Goal: Task Accomplishment & Management: Complete application form

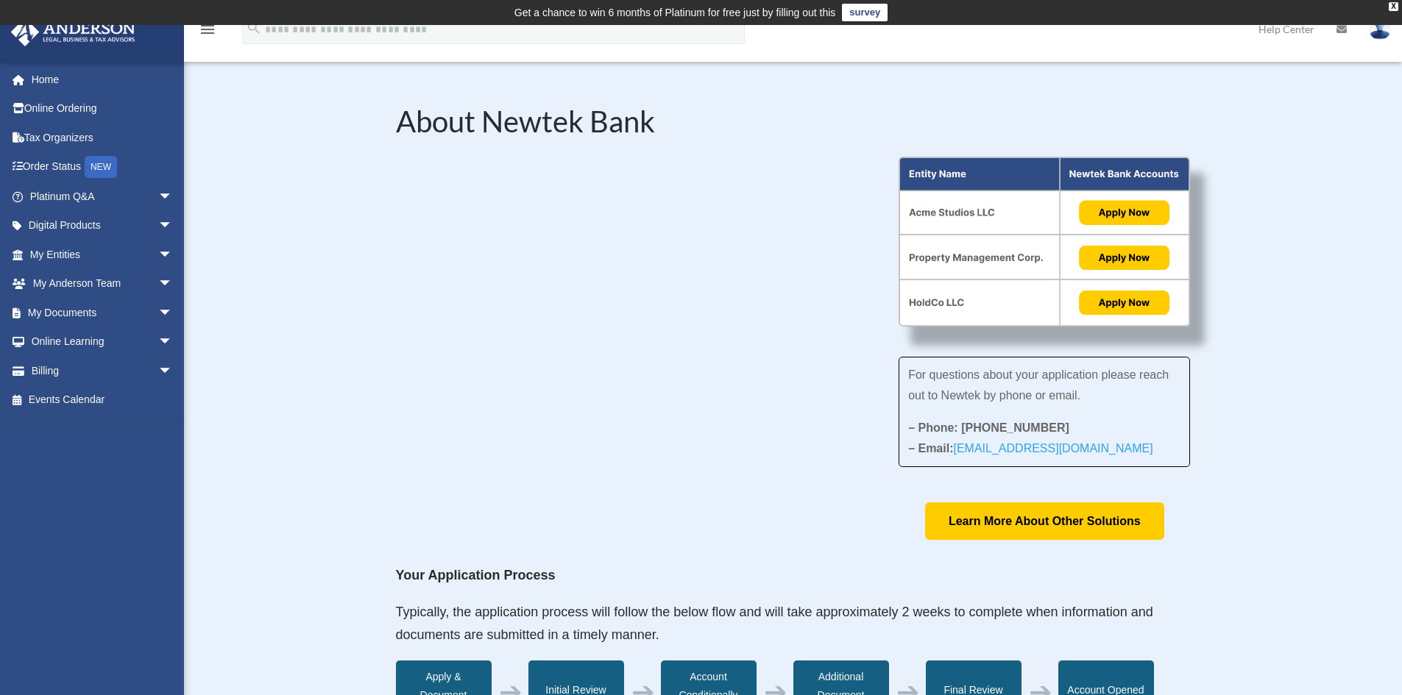
click at [949, 199] on img at bounding box center [1044, 242] width 291 height 171
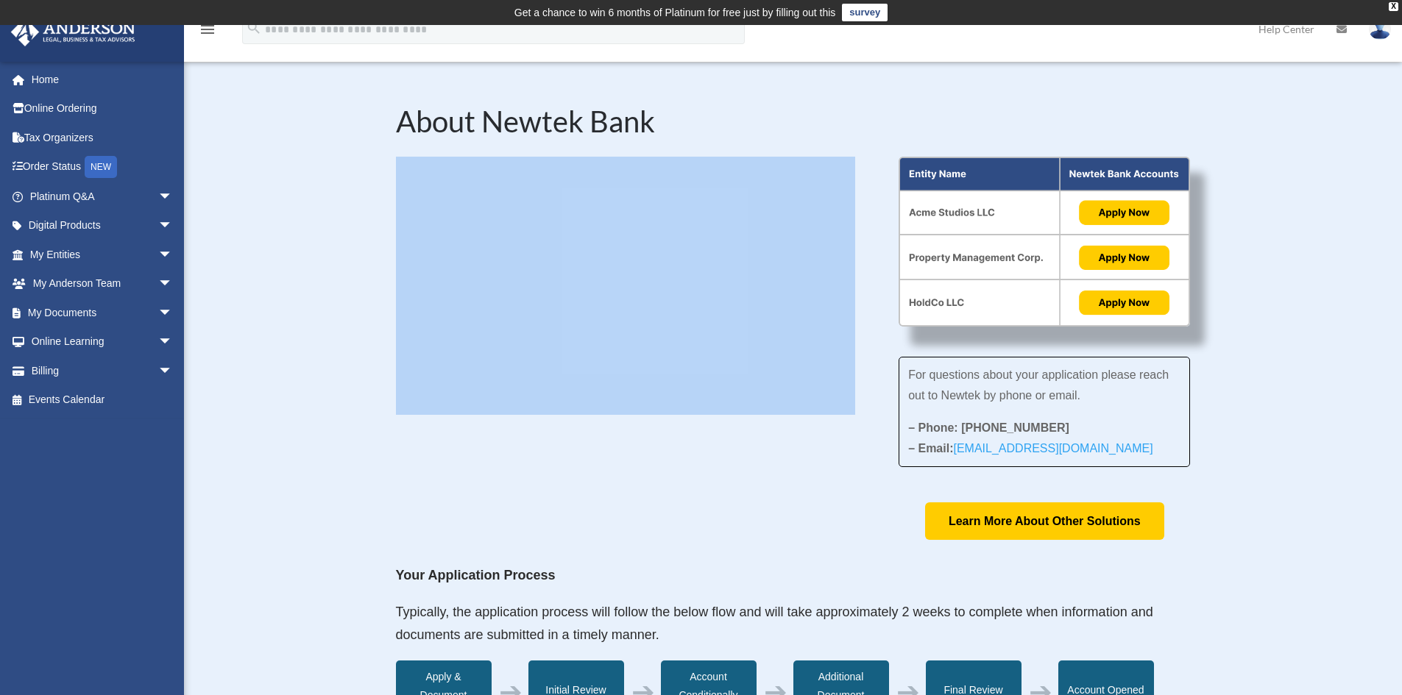
click at [1013, 301] on div "For questions about your application please reach out to Newtek by phone or ema…" at bounding box center [793, 349] width 795 height 384
click at [972, 242] on img at bounding box center [1044, 242] width 291 height 171
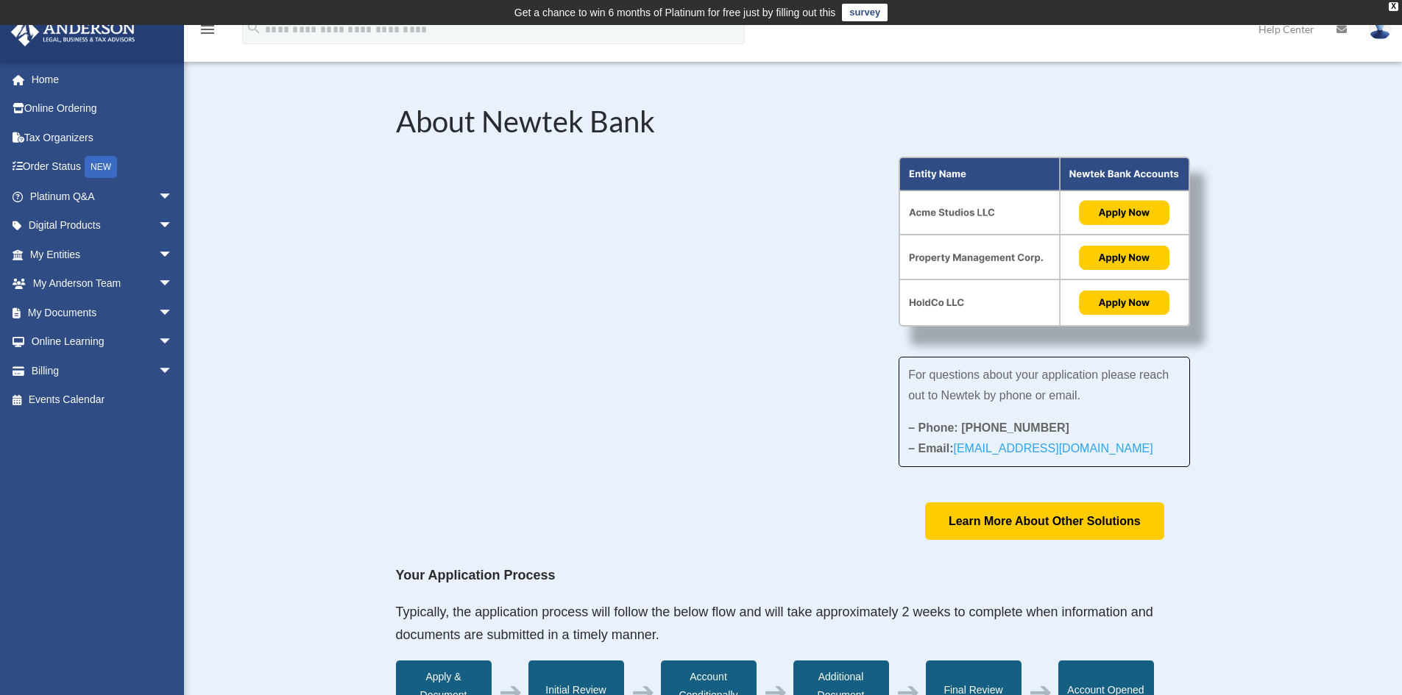
drag, startPoint x: 1235, startPoint y: 280, endPoint x: 1306, endPoint y: 286, distance: 71.7
click at [1305, 288] on div "About Newtek Bank For questions about your application please reach out to Newt…" at bounding box center [793, 690] width 1218 height 1254
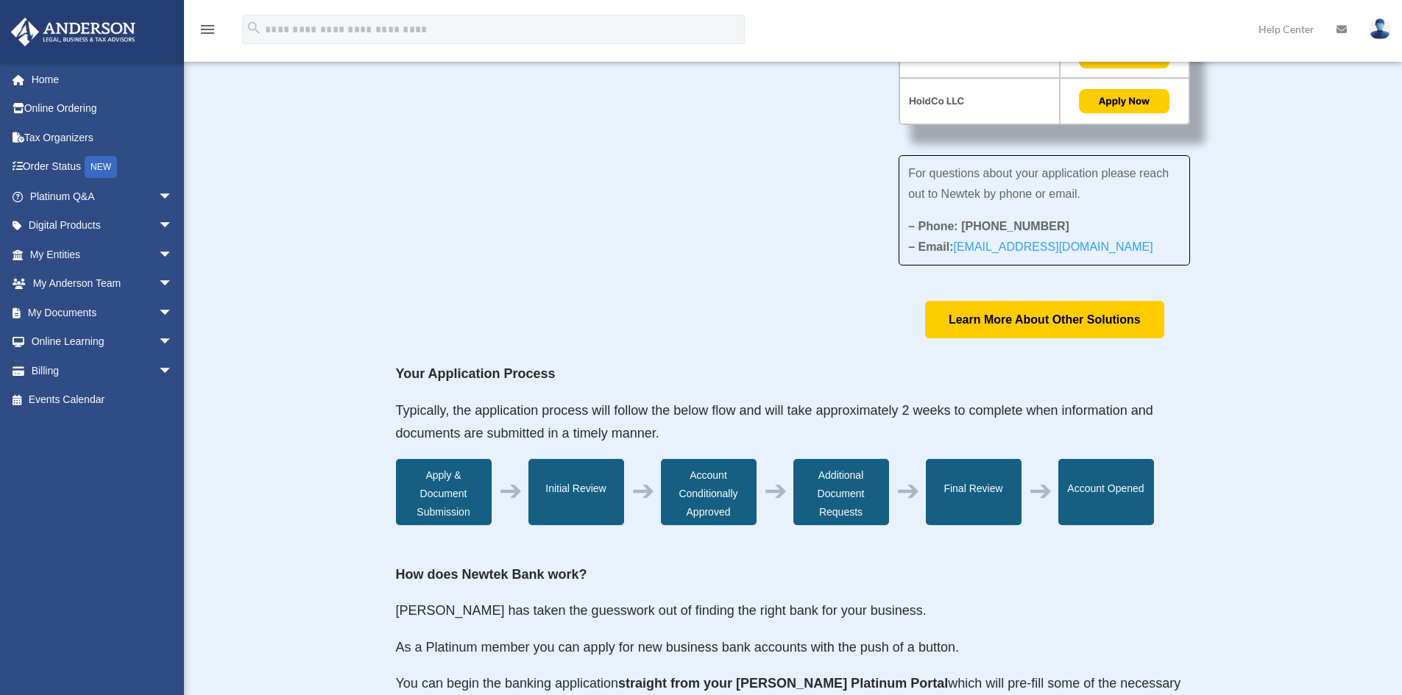
scroll to position [294, 0]
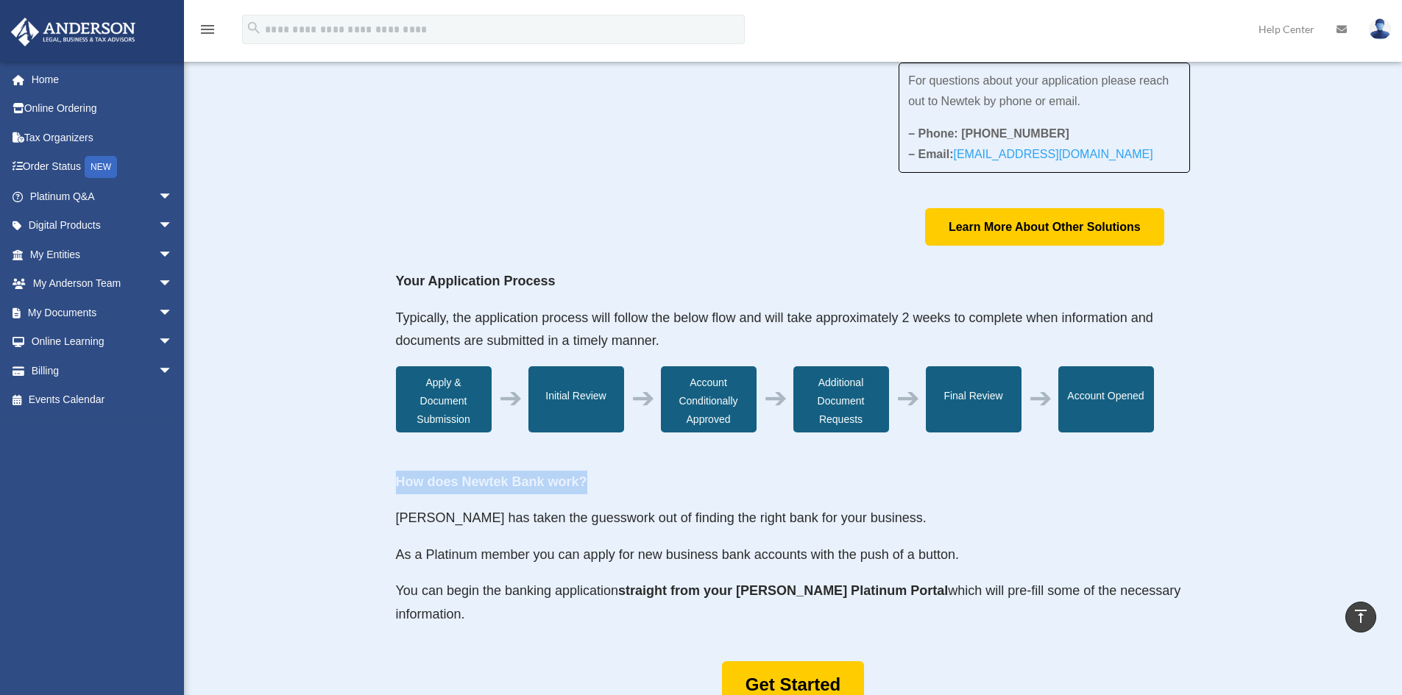
drag, startPoint x: 395, startPoint y: 479, endPoint x: 590, endPoint y: 493, distance: 195.5
click at [590, 493] on p "How does Newtek Bank work?" at bounding box center [793, 489] width 795 height 37
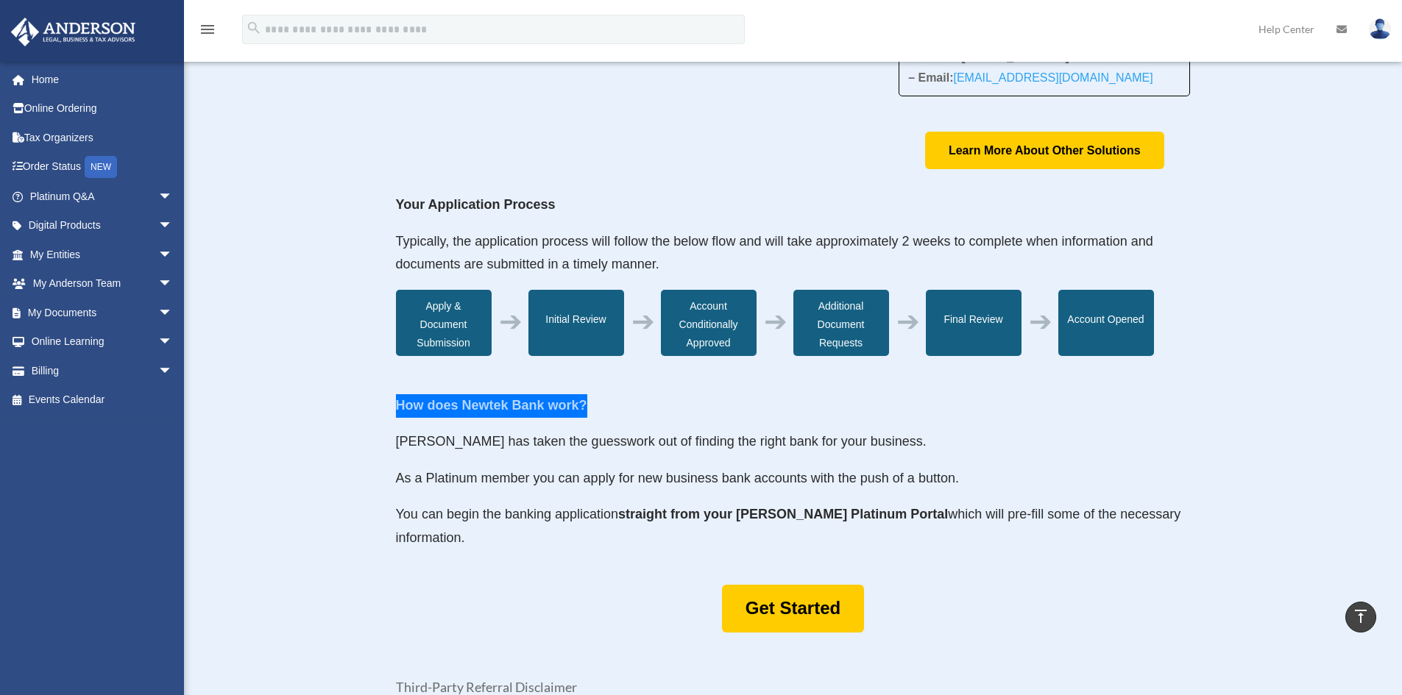
scroll to position [515, 0]
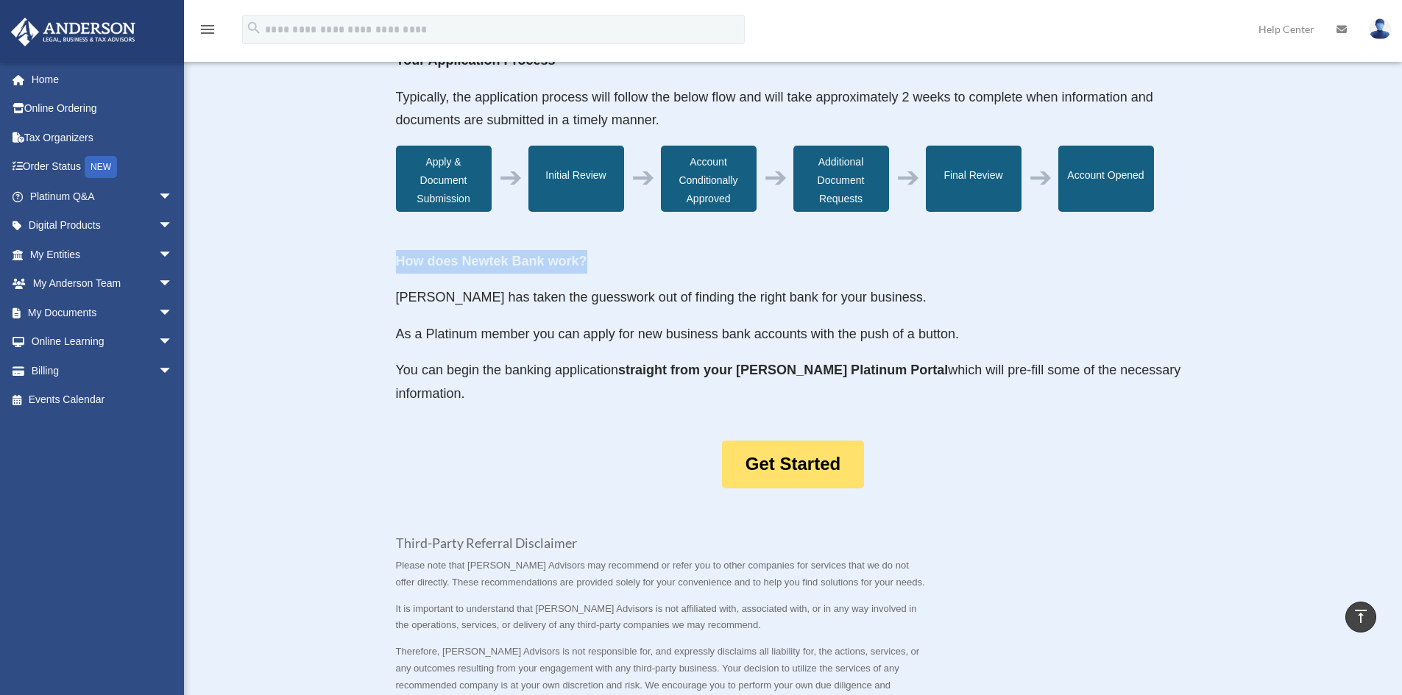
click at [779, 452] on link "Get Started" at bounding box center [793, 465] width 142 height 48
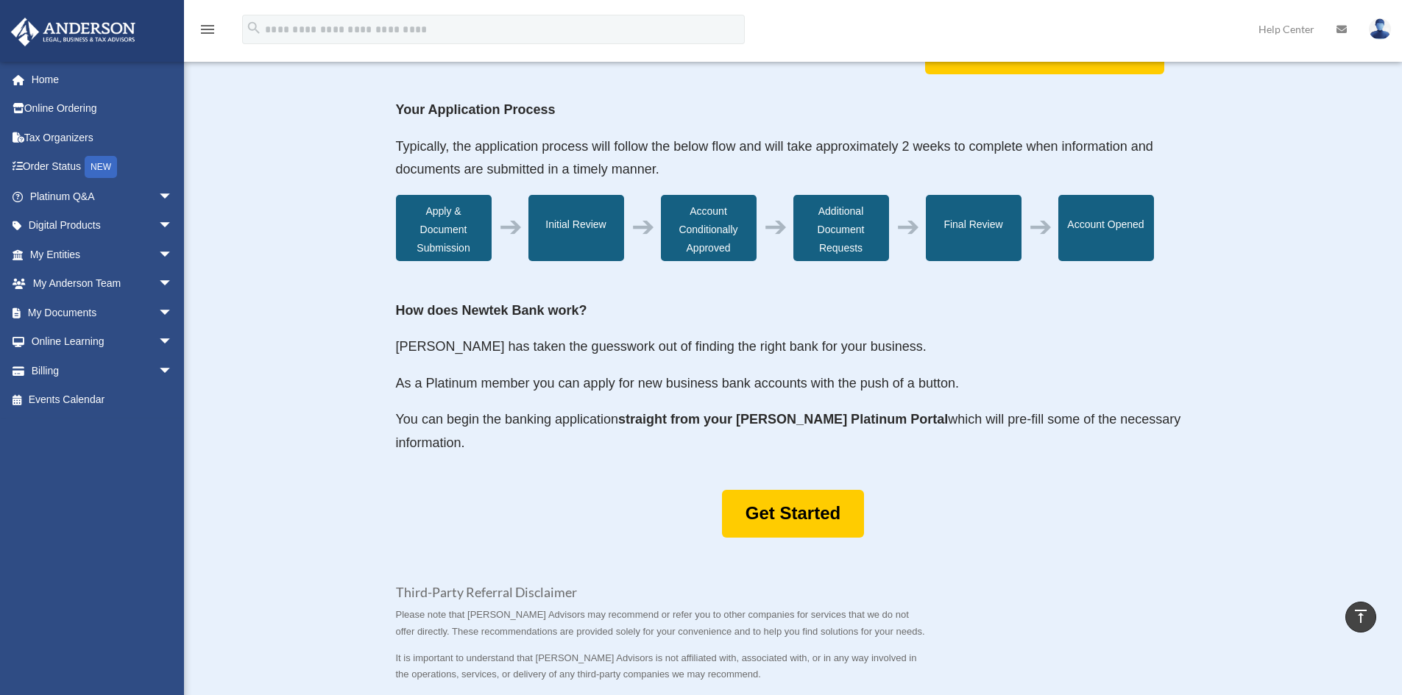
scroll to position [245, 0]
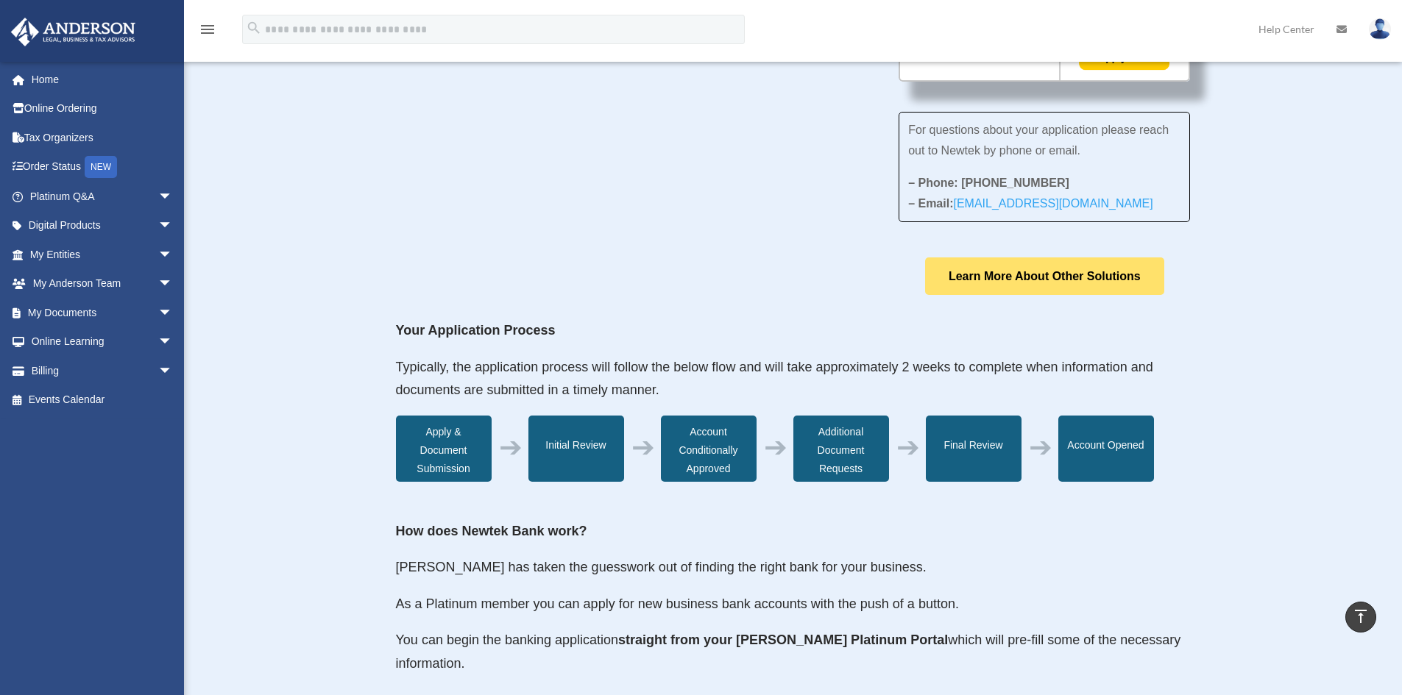
click at [981, 289] on link "Learn More About Other Solutions" at bounding box center [1044, 277] width 239 height 38
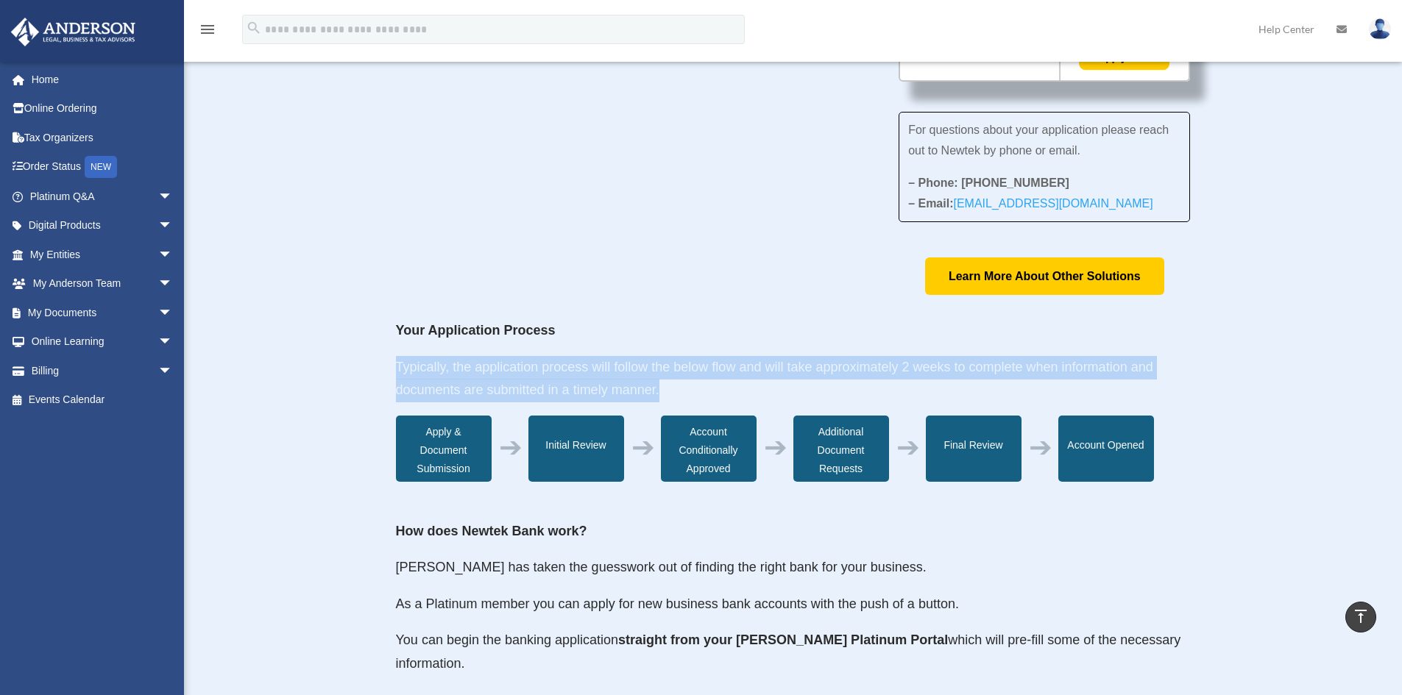
drag, startPoint x: 407, startPoint y: 364, endPoint x: 689, endPoint y: 394, distance: 283.5
click at [689, 394] on div "About Newtek Bank For questions about your application please reach out to Newt…" at bounding box center [793, 444] width 1218 height 1254
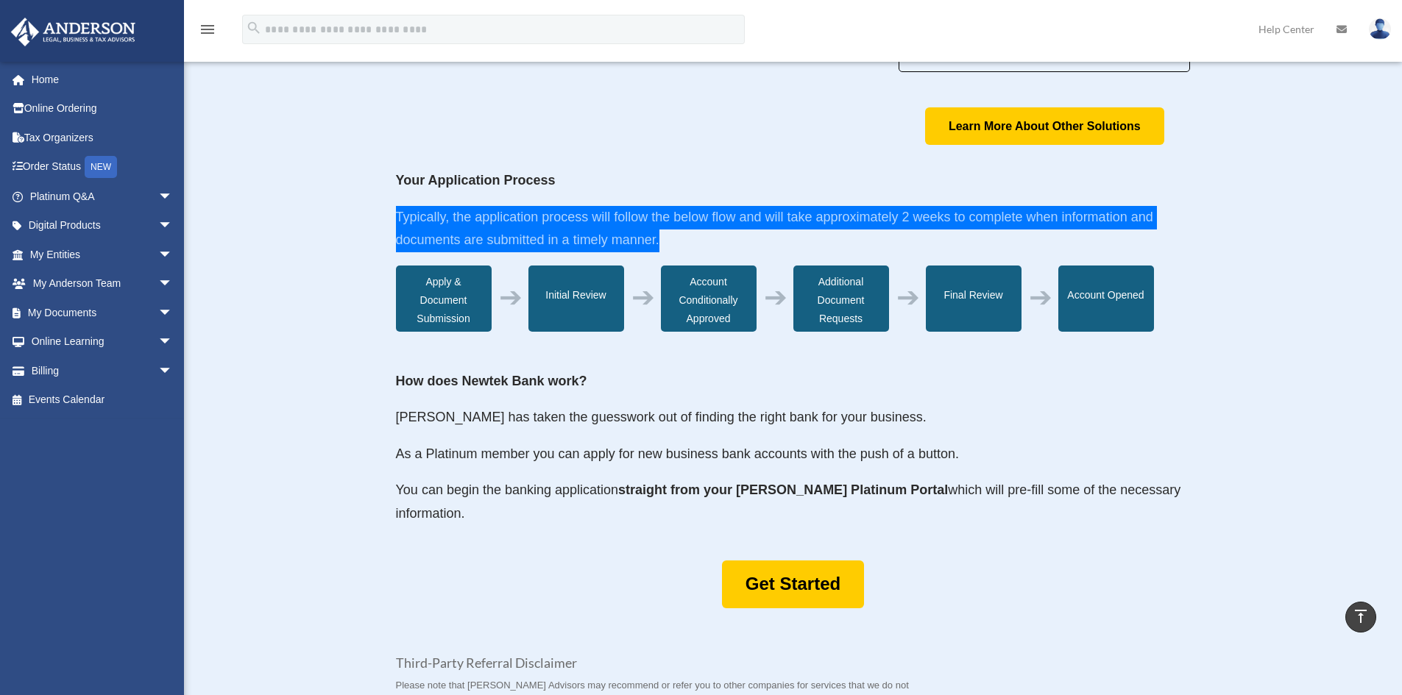
scroll to position [294, 0]
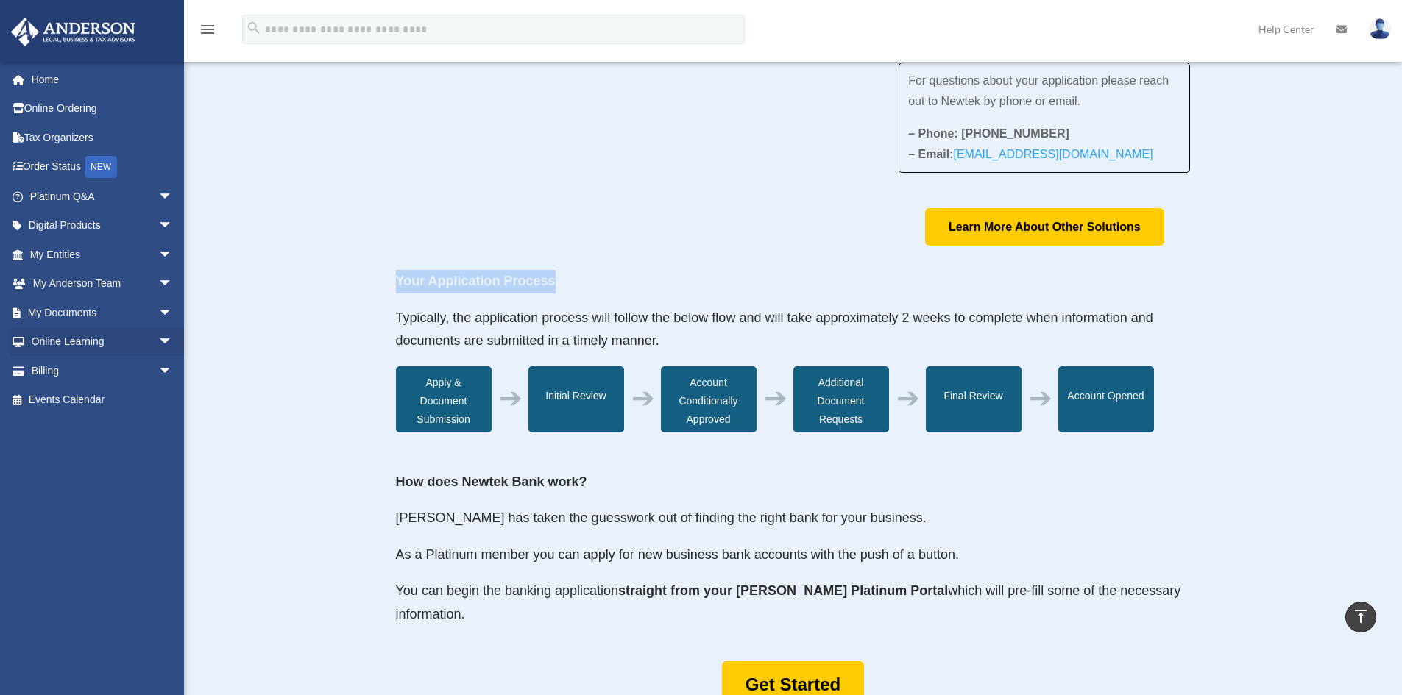
drag, startPoint x: 567, startPoint y: 274, endPoint x: 6, endPoint y: 332, distance: 563.8
click at [392, 278] on div "About Newtek Bank For questions about your application please reach out to Newt…" at bounding box center [793, 395] width 1218 height 1254
copy strong "Your Application Process"
click at [592, 279] on p "Your Application Process" at bounding box center [793, 288] width 795 height 37
drag, startPoint x: 490, startPoint y: 295, endPoint x: 338, endPoint y: 289, distance: 152.4
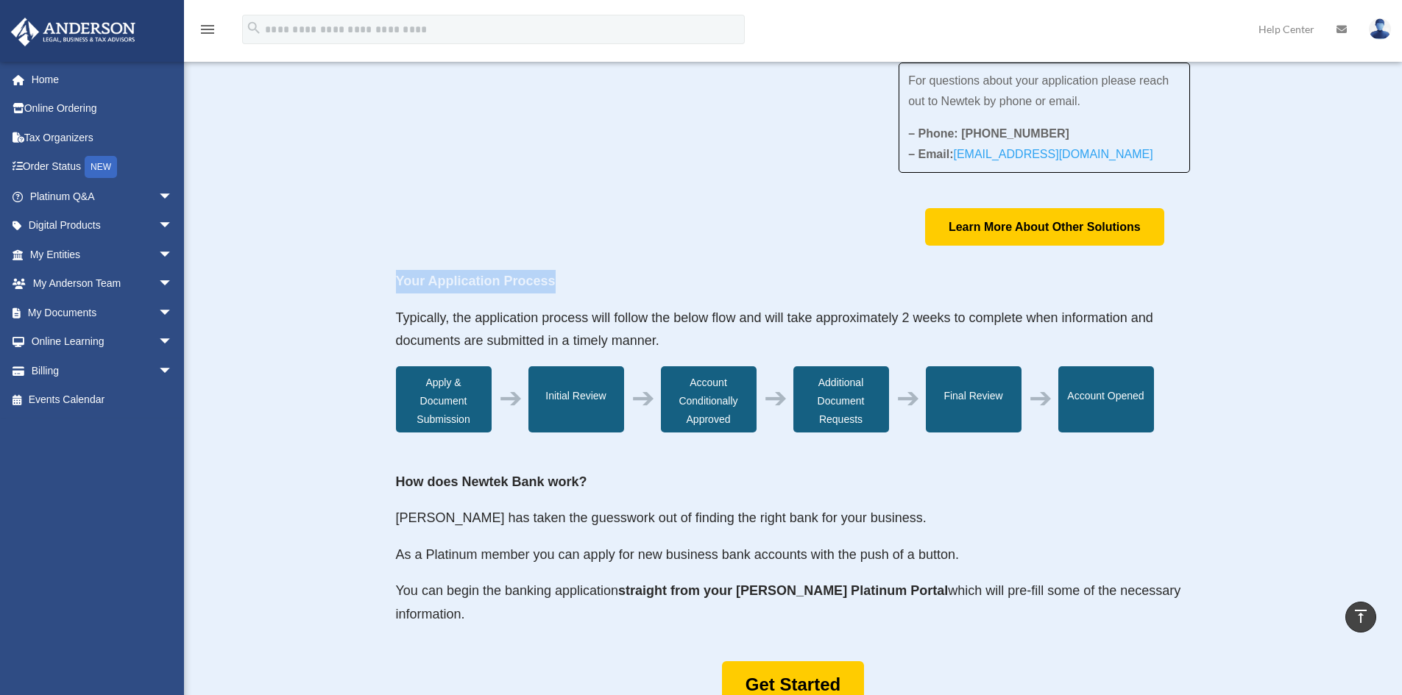
click at [389, 293] on div "About Newtek Bank For questions about your application please reach out to Newt…" at bounding box center [793, 395] width 1218 height 1254
copy strong "Your Application Process"
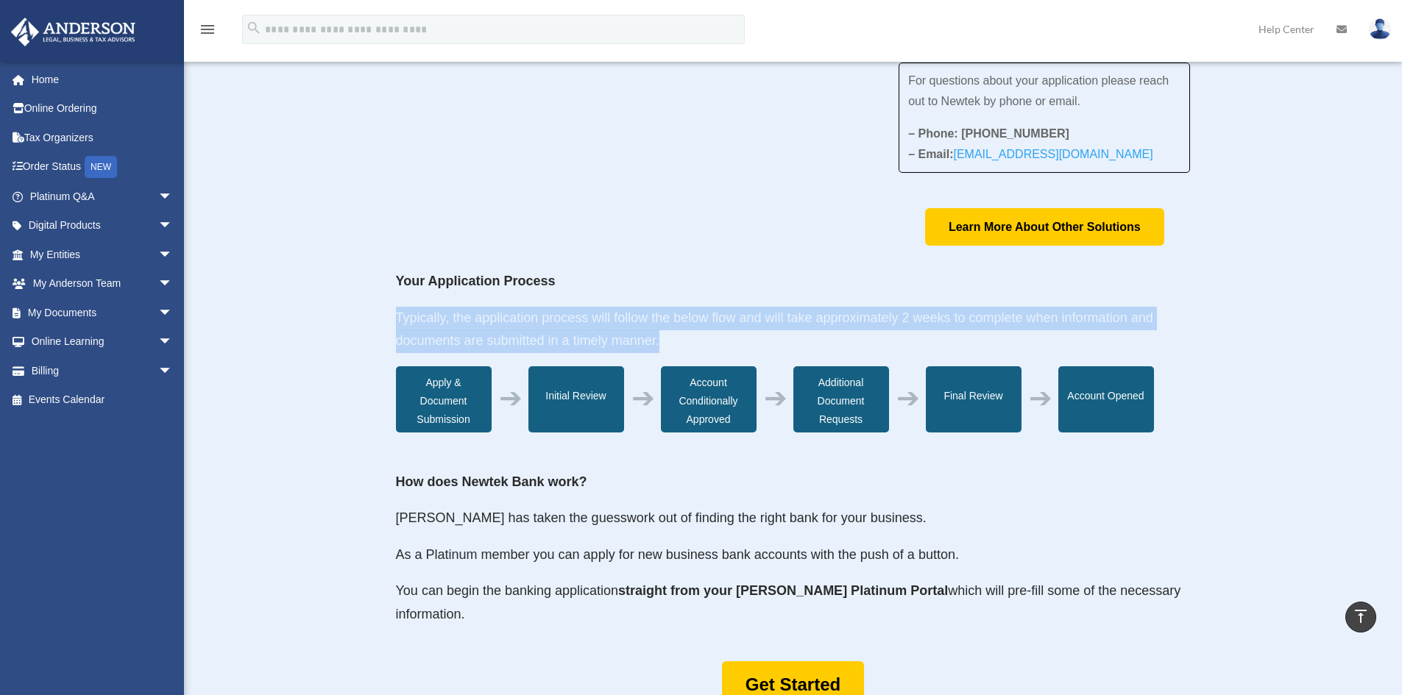
drag, startPoint x: 689, startPoint y: 338, endPoint x: 390, endPoint y: 319, distance: 299.3
click at [390, 319] on div "About Newtek Bank For questions about your application please reach out to Newt…" at bounding box center [793, 395] width 1218 height 1254
copy span "Typically, the application process will follow the below flow and will take app…"
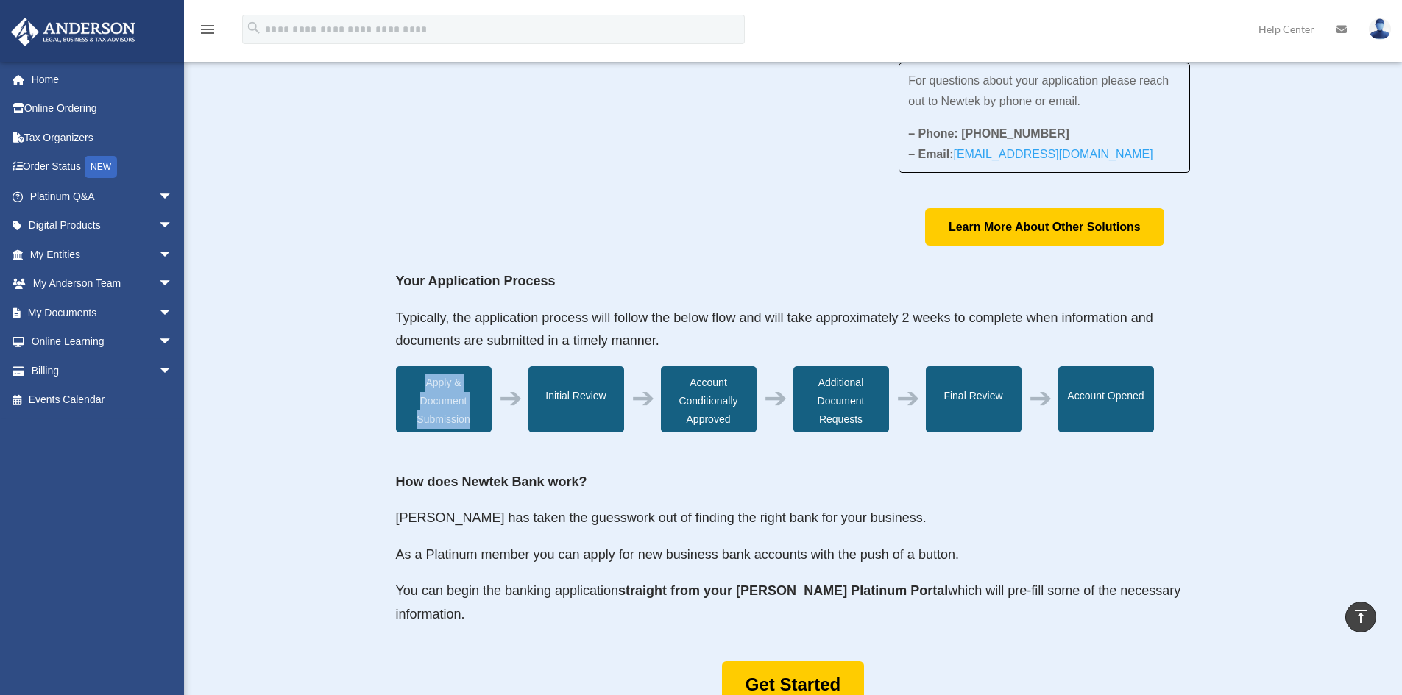
drag, startPoint x: 417, startPoint y: 382, endPoint x: 478, endPoint y: 423, distance: 73.1
click at [478, 423] on div "Apply & Document Submission" at bounding box center [444, 399] width 96 height 66
copy div "Apply & Document Submission"
click at [388, 356] on div "About Newtek Bank For questions about your application please reach out to Newt…" at bounding box center [793, 395] width 1218 height 1254
drag, startPoint x: 624, startPoint y: 392, endPoint x: 546, endPoint y: 394, distance: 78.0
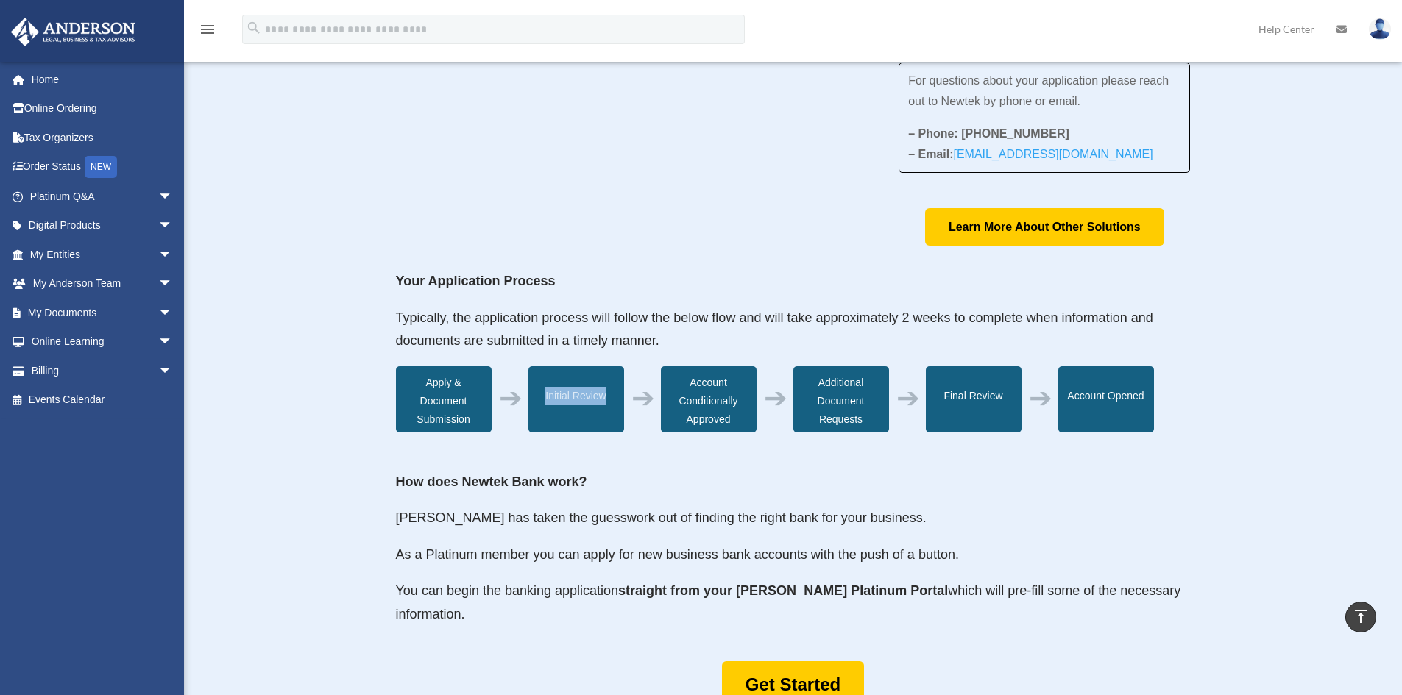
click at [546, 394] on div "Initial Review" at bounding box center [576, 399] width 96 height 66
copy div "Initial Review"
drag, startPoint x: 696, startPoint y: 376, endPoint x: 760, endPoint y: 421, distance: 78.2
click at [757, 421] on div "Account Conditionally Approved" at bounding box center [709, 399] width 96 height 66
copy div "Account Conditionally Approved"
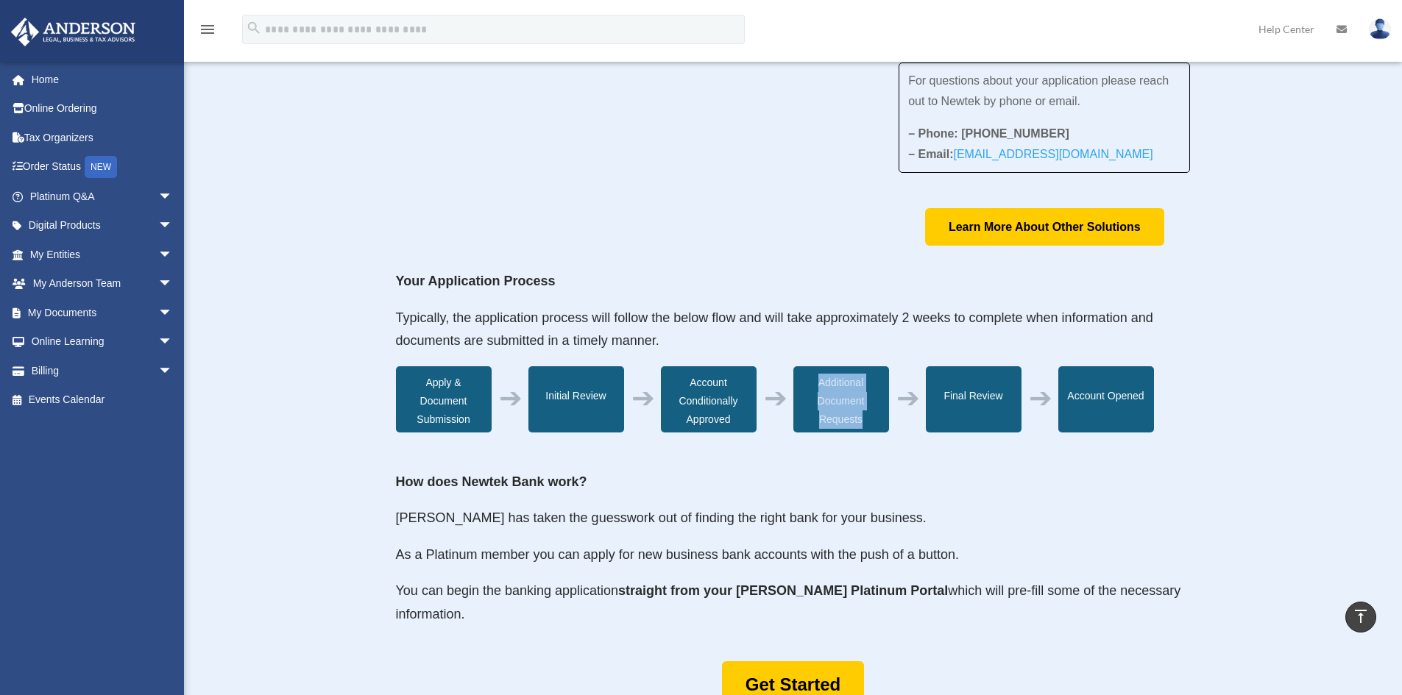
drag, startPoint x: 884, startPoint y: 424, endPoint x: 821, endPoint y: 380, distance: 76.1
click at [821, 380] on div "Additional Document Requests" at bounding box center [841, 399] width 96 height 66
copy div "Additional Document Requests"
drag, startPoint x: 1150, startPoint y: 400, endPoint x: 1080, endPoint y: 398, distance: 70.7
click at [1080, 398] on div "Account Opened" at bounding box center [1106, 399] width 96 height 66
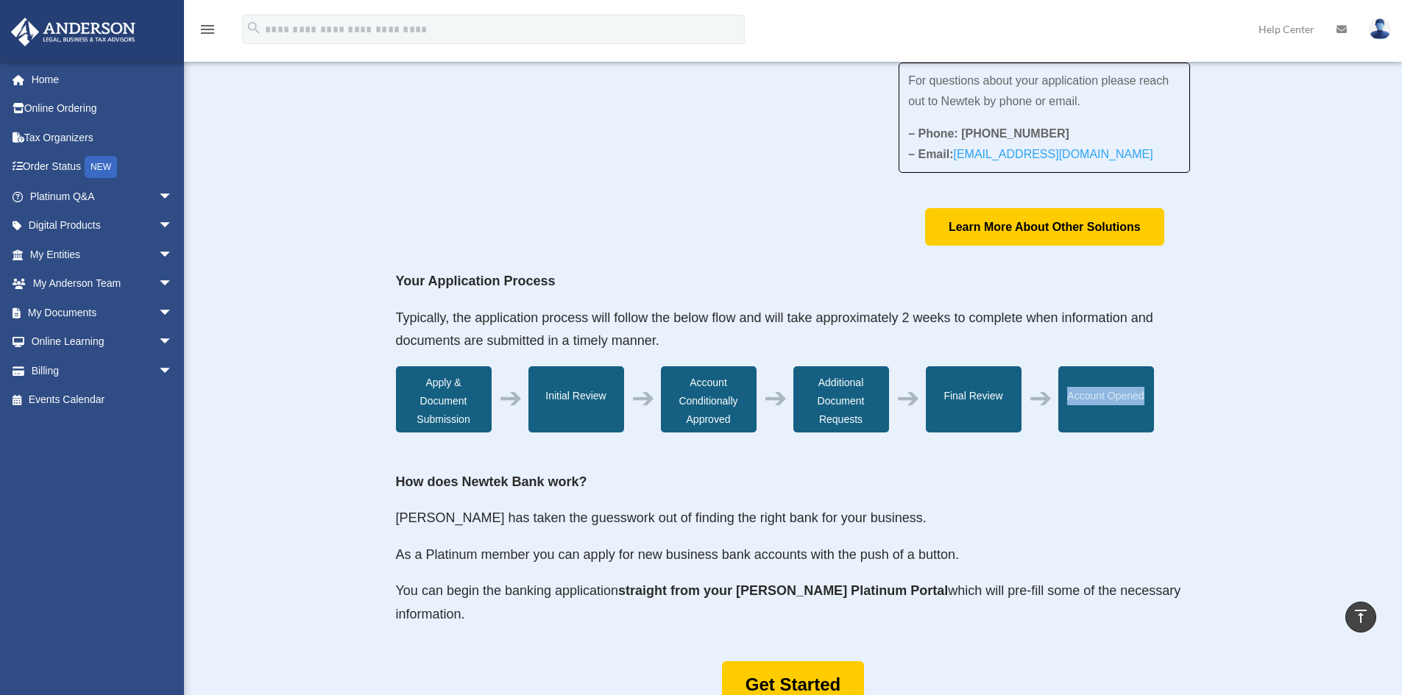
copy div "Account Opened"
drag, startPoint x: 1007, startPoint y: 395, endPoint x: 950, endPoint y: 392, distance: 56.7
click at [950, 392] on div "Final Review" at bounding box center [974, 399] width 96 height 66
copy div "Final Review"
drag, startPoint x: 620, startPoint y: 474, endPoint x: 312, endPoint y: 470, distance: 308.4
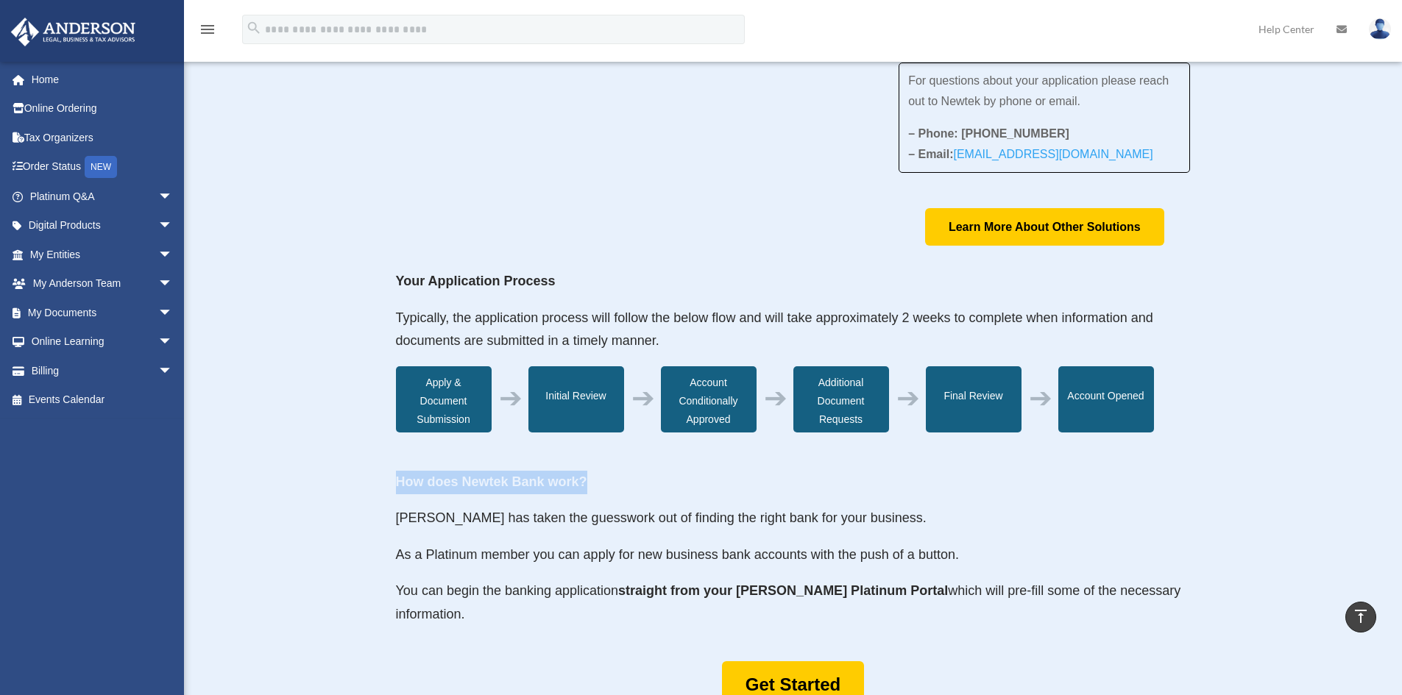
click at [392, 483] on div "About Newtek Bank For questions about your application please reach out to Newt…" at bounding box center [793, 395] width 1218 height 1254
copy strong "How does Newtek Bank work?"
drag, startPoint x: 553, startPoint y: 626, endPoint x: 369, endPoint y: 525, distance: 210.8
click at [371, 525] on div "About Newtek Bank For questions about your application please reach out to Newt…" at bounding box center [793, 395] width 1218 height 1254
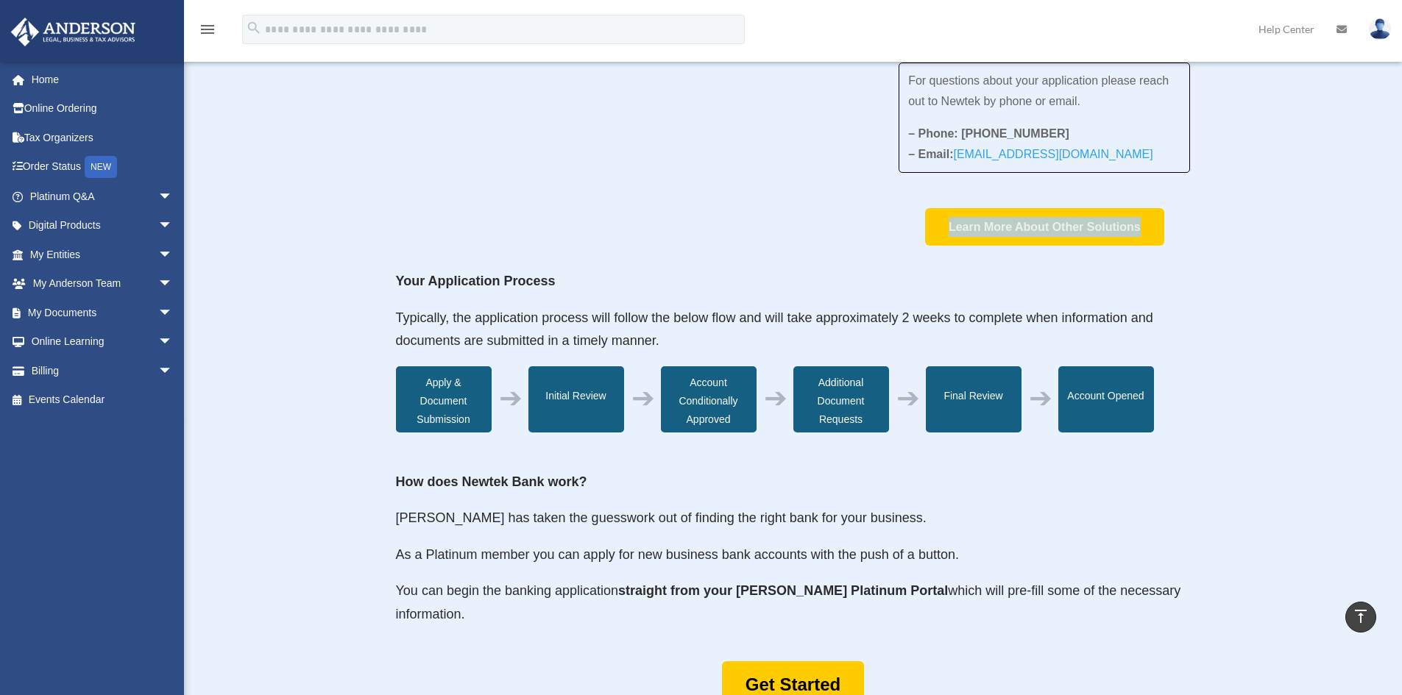
drag, startPoint x: 992, startPoint y: 233, endPoint x: 1171, endPoint y: 230, distance: 178.9
click at [1167, 232] on div "Learn More About Other Solutions" at bounding box center [1044, 227] width 291 height 38
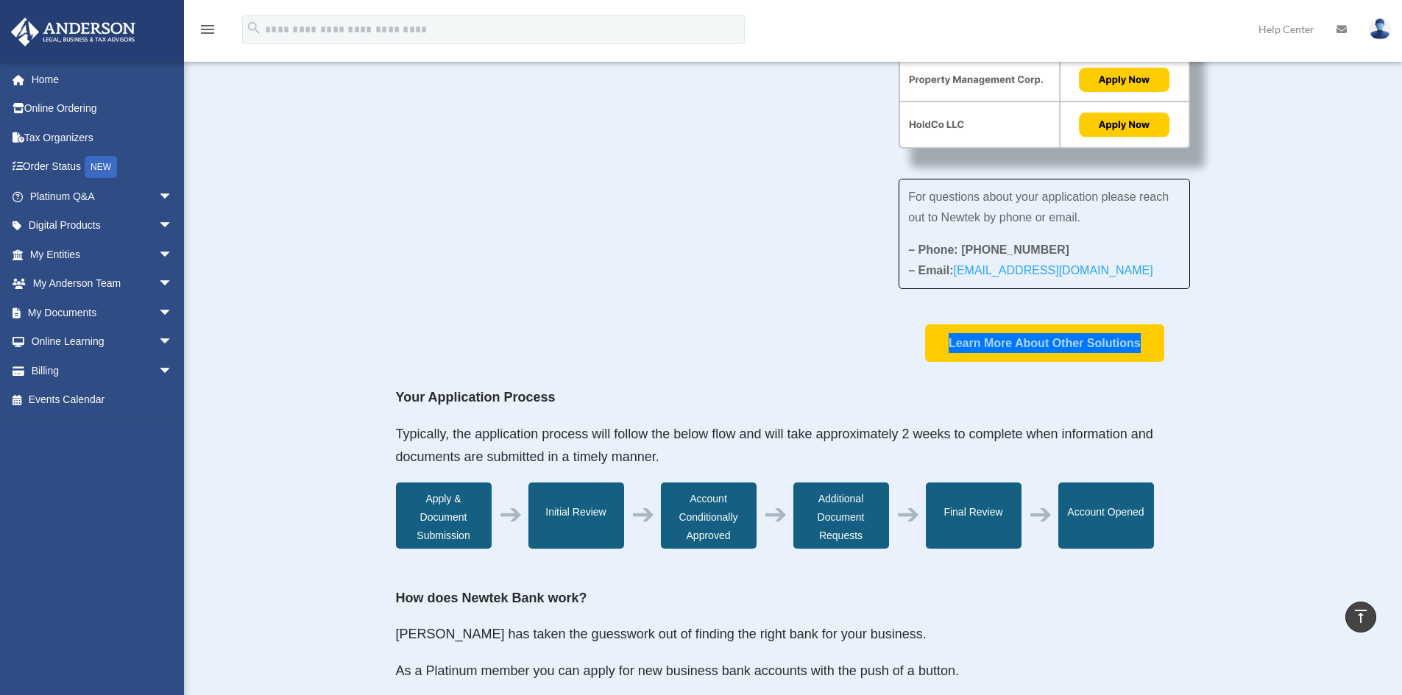
scroll to position [74, 0]
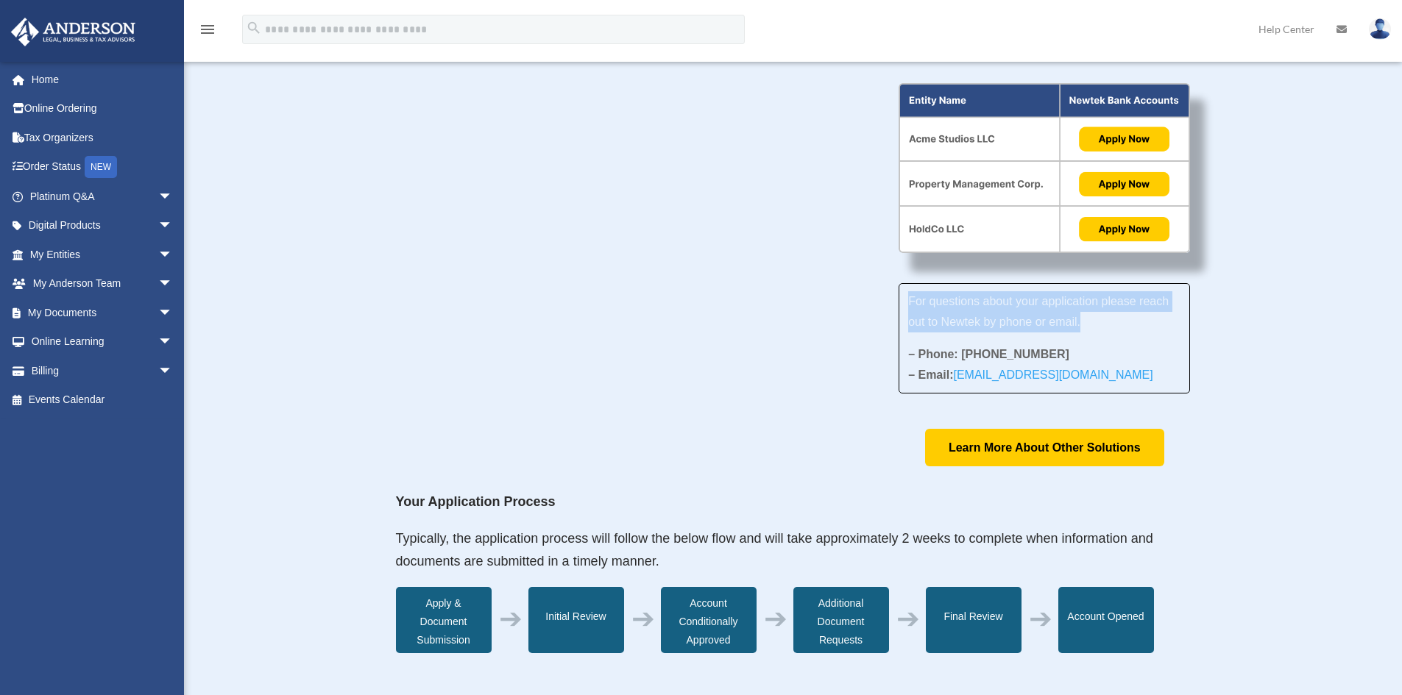
drag, startPoint x: 1079, startPoint y: 330, endPoint x: 896, endPoint y: 307, distance: 184.8
click at [896, 307] on div "For questions about your application please reach out to Newtek by phone or ema…" at bounding box center [793, 275] width 795 height 384
drag, startPoint x: 1069, startPoint y: 370, endPoint x: 875, endPoint y: 350, distance: 194.6
click at [880, 353] on div "For questions about your application please reach out to Newtek by phone or ema…" at bounding box center [793, 275] width 795 height 384
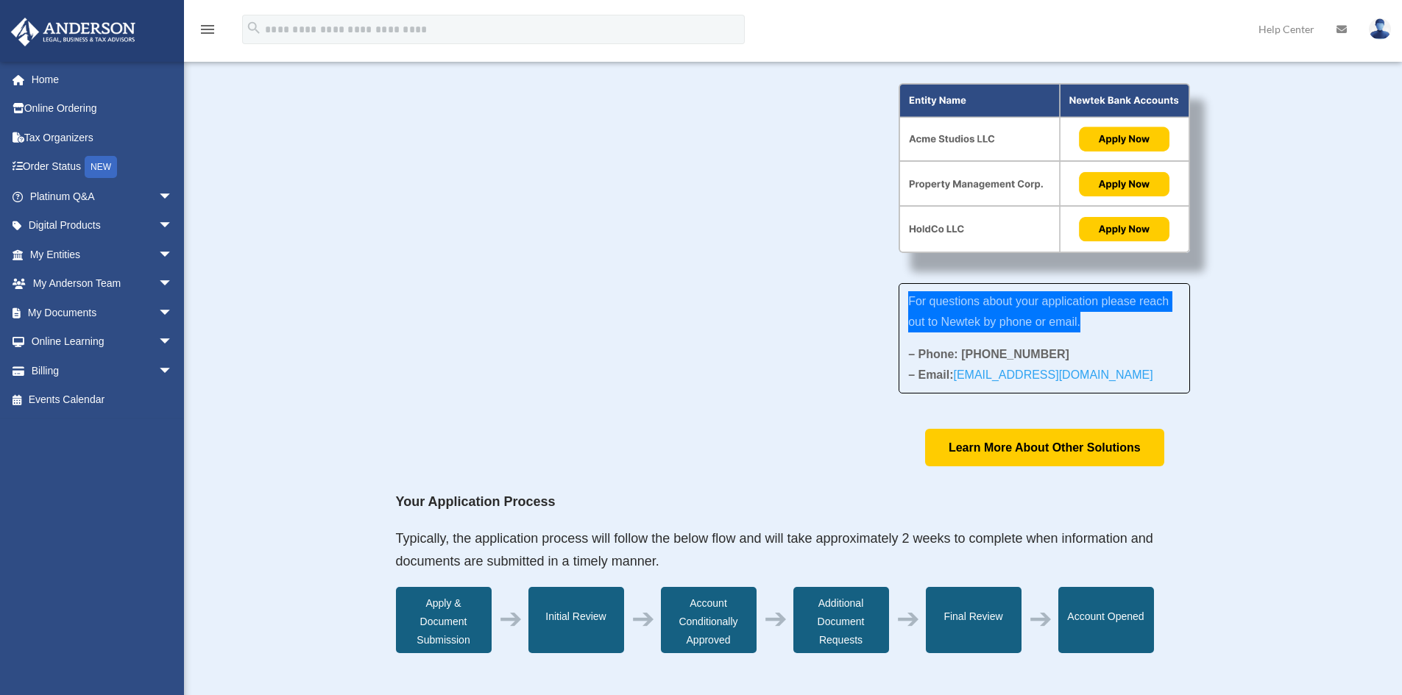
scroll to position [0, 0]
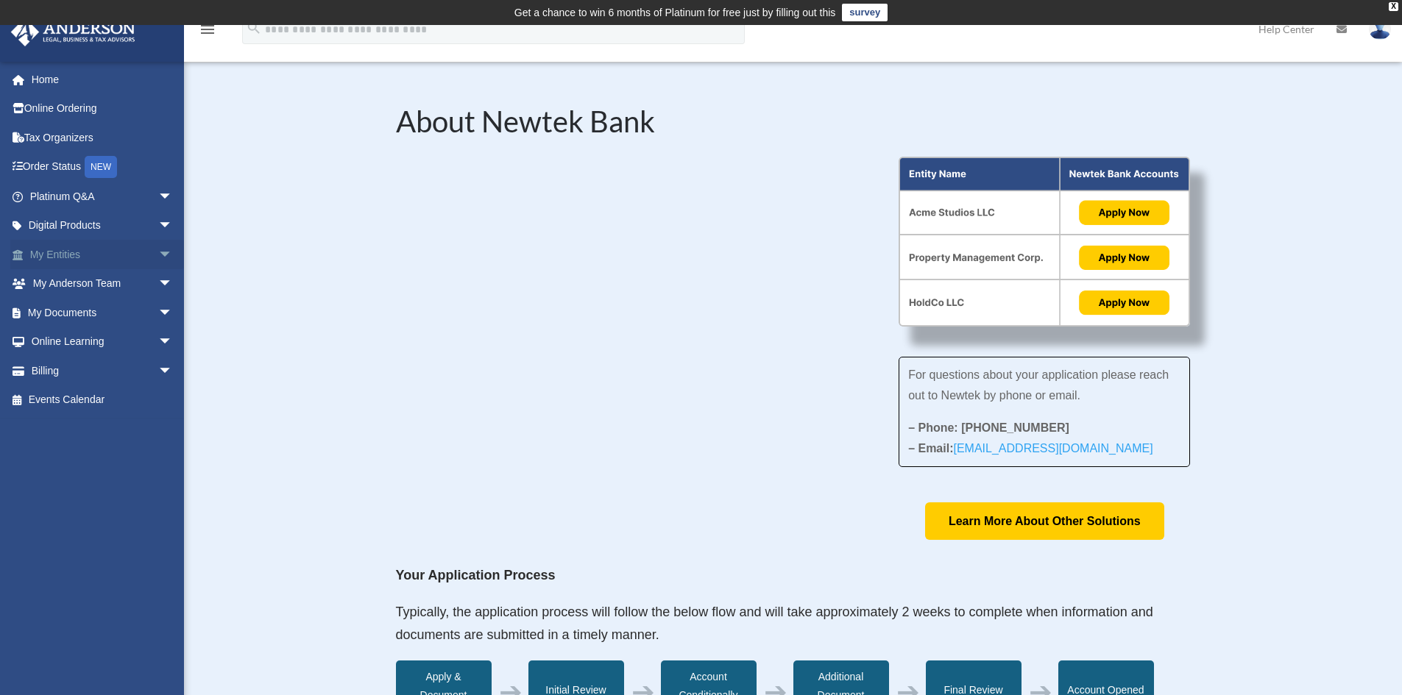
click at [158, 251] on span "arrow_drop_down" at bounding box center [172, 255] width 29 height 30
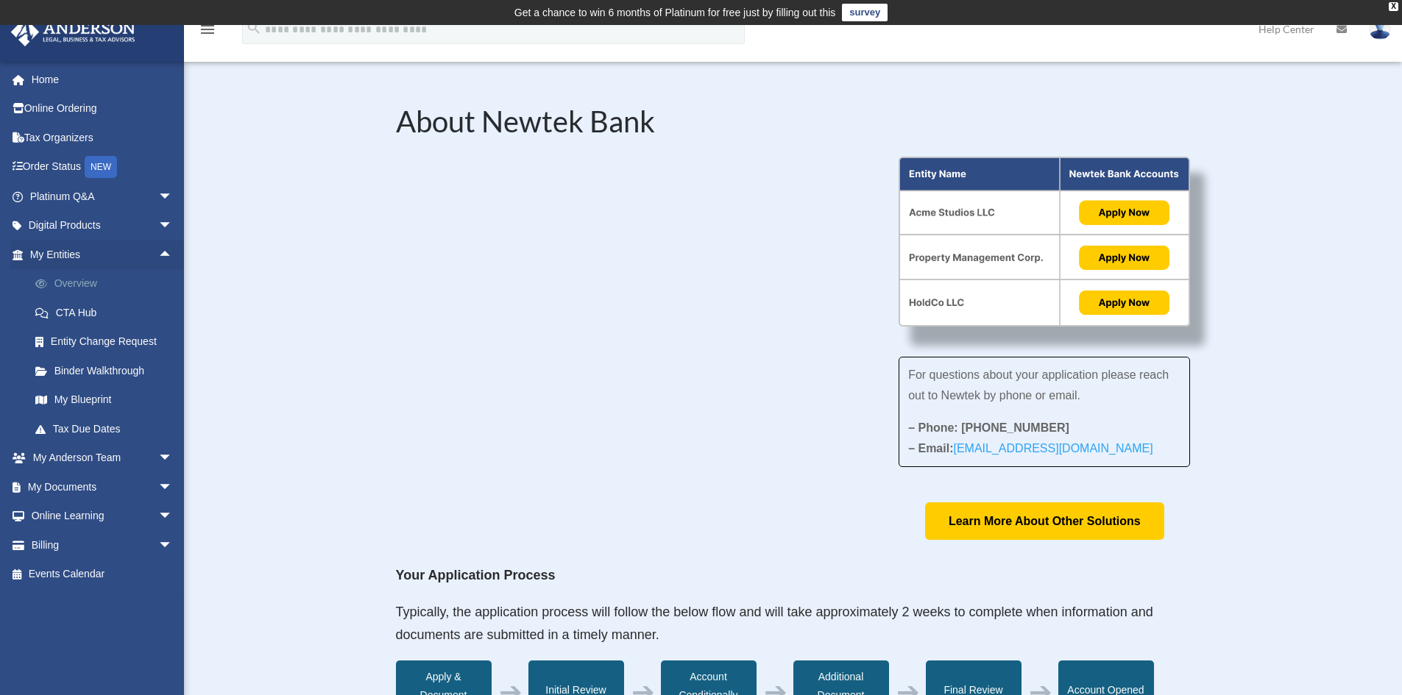
click at [110, 288] on link "Overview" at bounding box center [108, 283] width 174 height 29
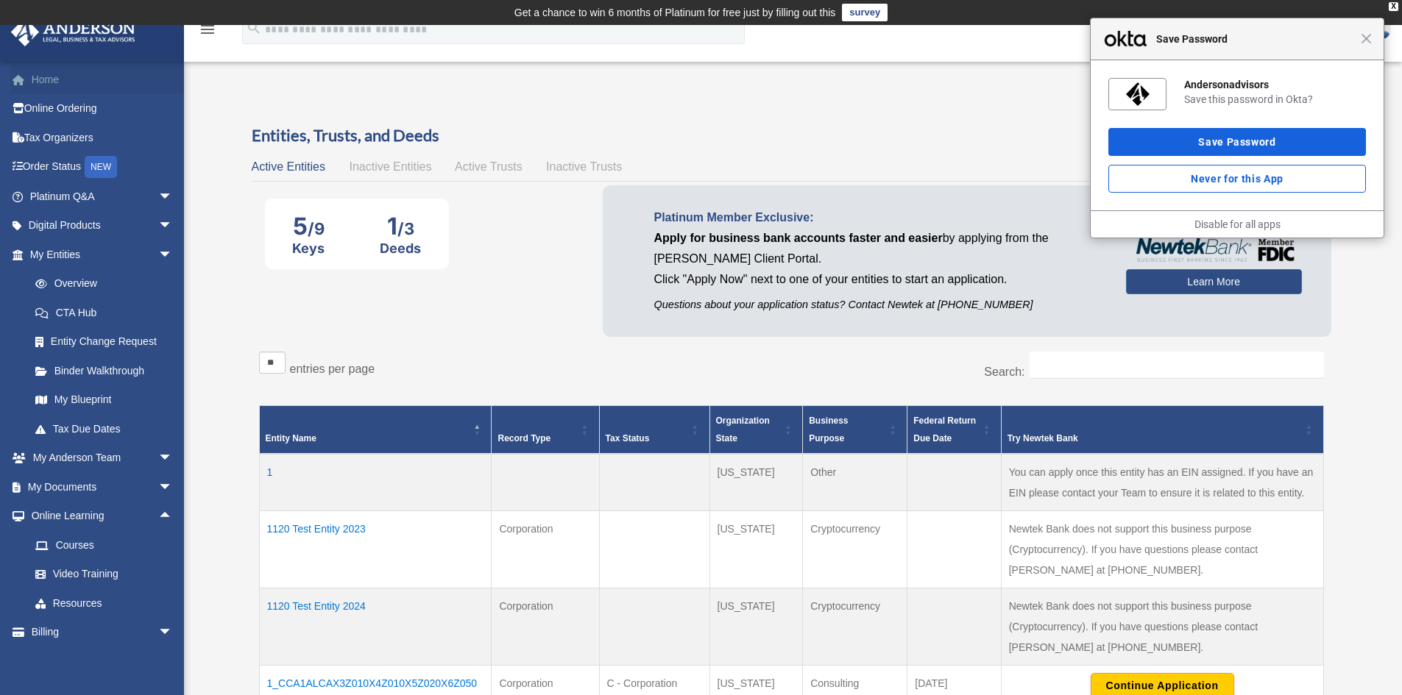
click at [71, 70] on link "Home" at bounding box center [102, 79] width 185 height 29
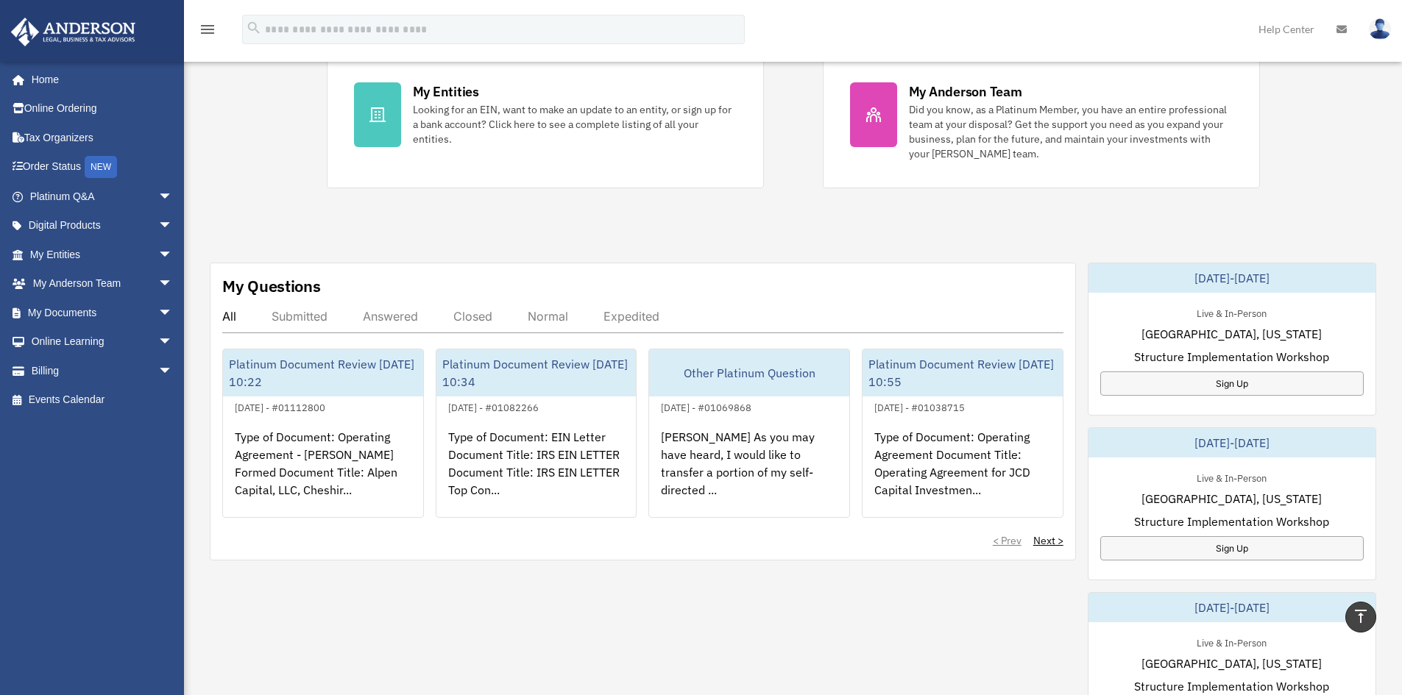
scroll to position [221, 0]
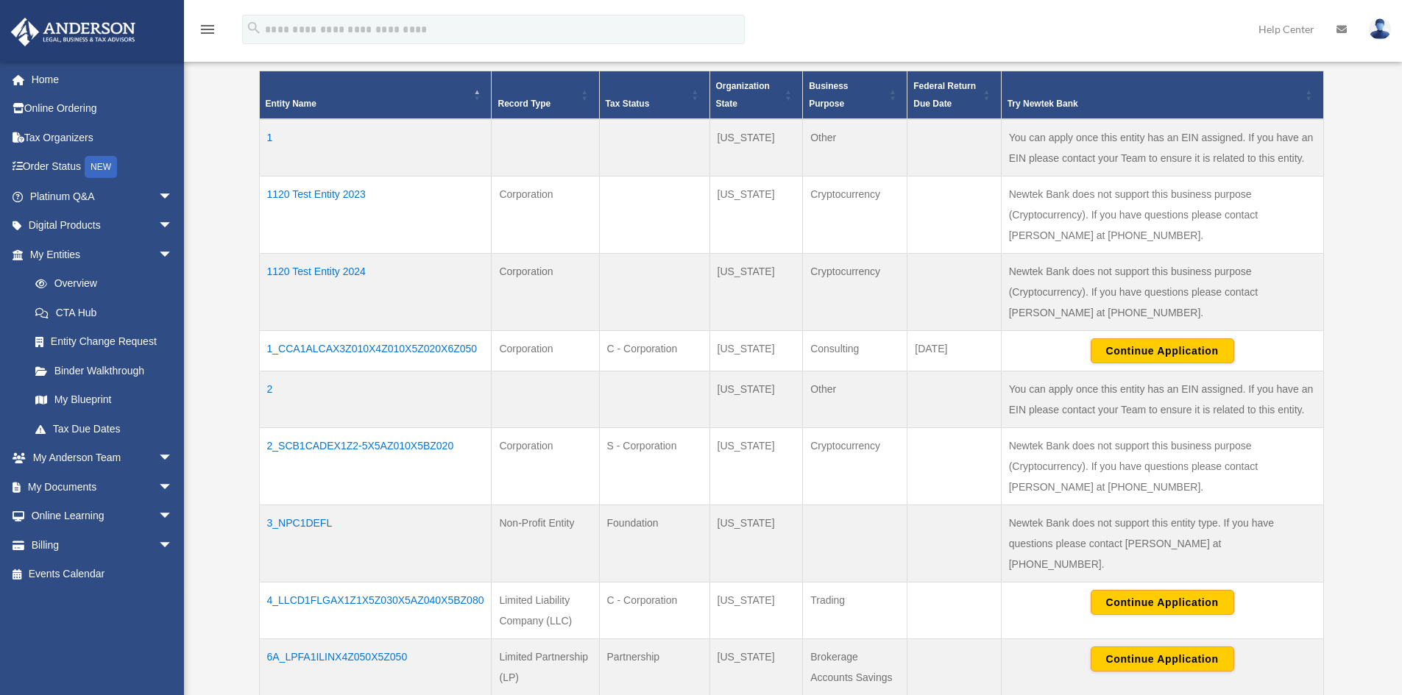
scroll to position [442, 0]
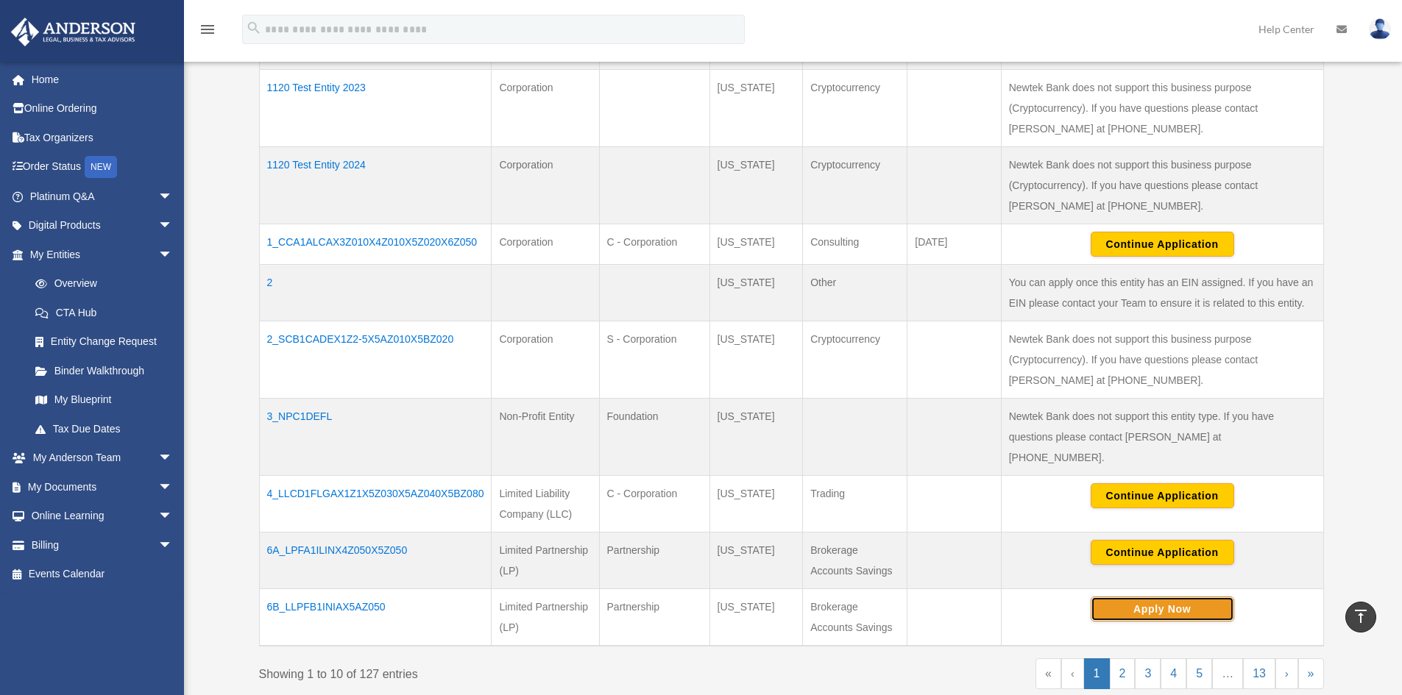
click at [1135, 597] on button "Apply Now" at bounding box center [1163, 609] width 144 height 25
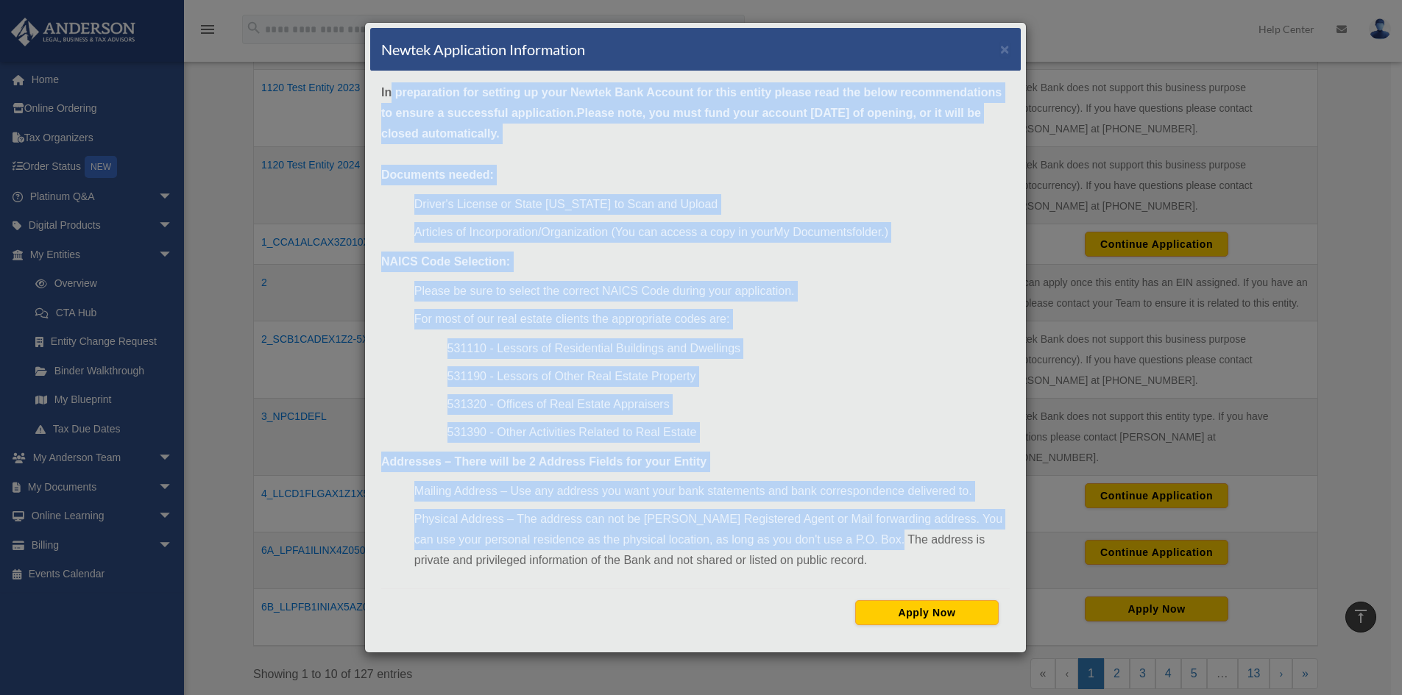
drag, startPoint x: 456, startPoint y: 147, endPoint x: 913, endPoint y: 558, distance: 614.4
click at [887, 546] on div "In preparation for setting up your Newtek Bank Account for this entity please r…" at bounding box center [695, 359] width 651 height 576
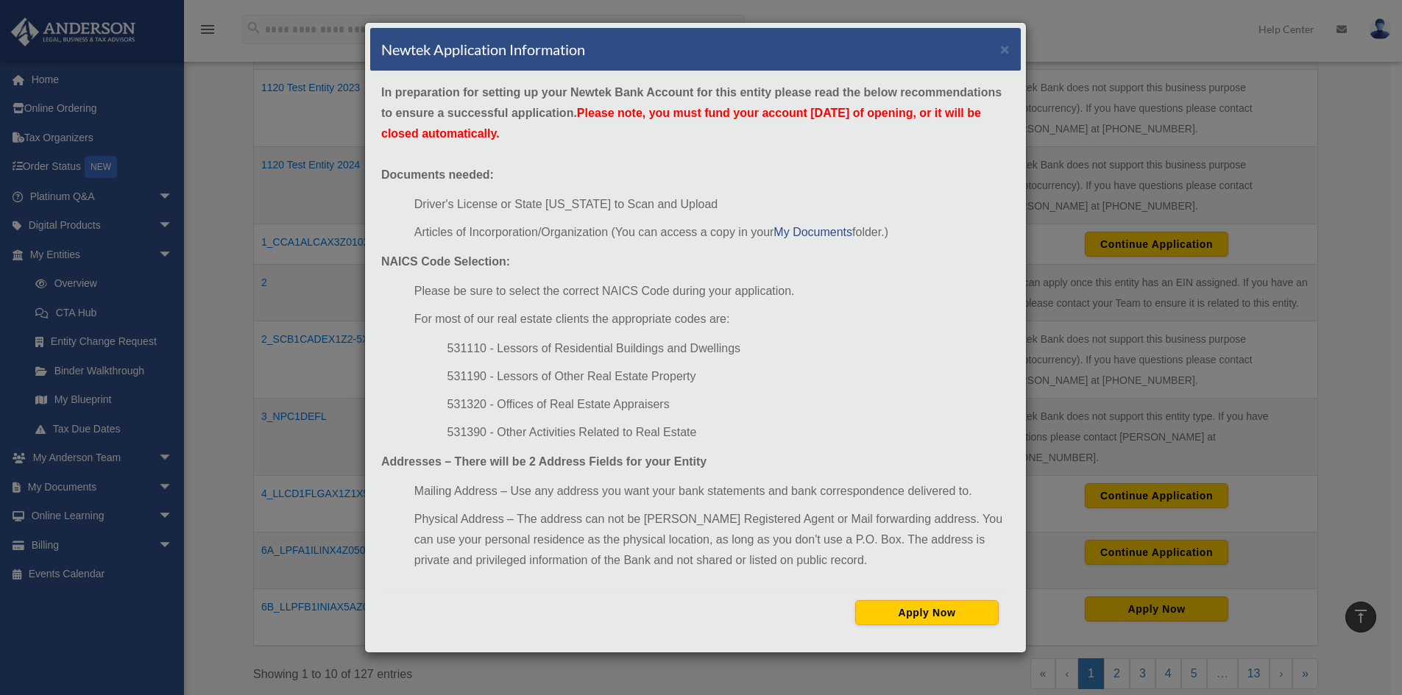
click at [914, 558] on li "Physical Address – The address can not be Anderson's Registered Agent or Mail f…" at bounding box center [711, 540] width 595 height 62
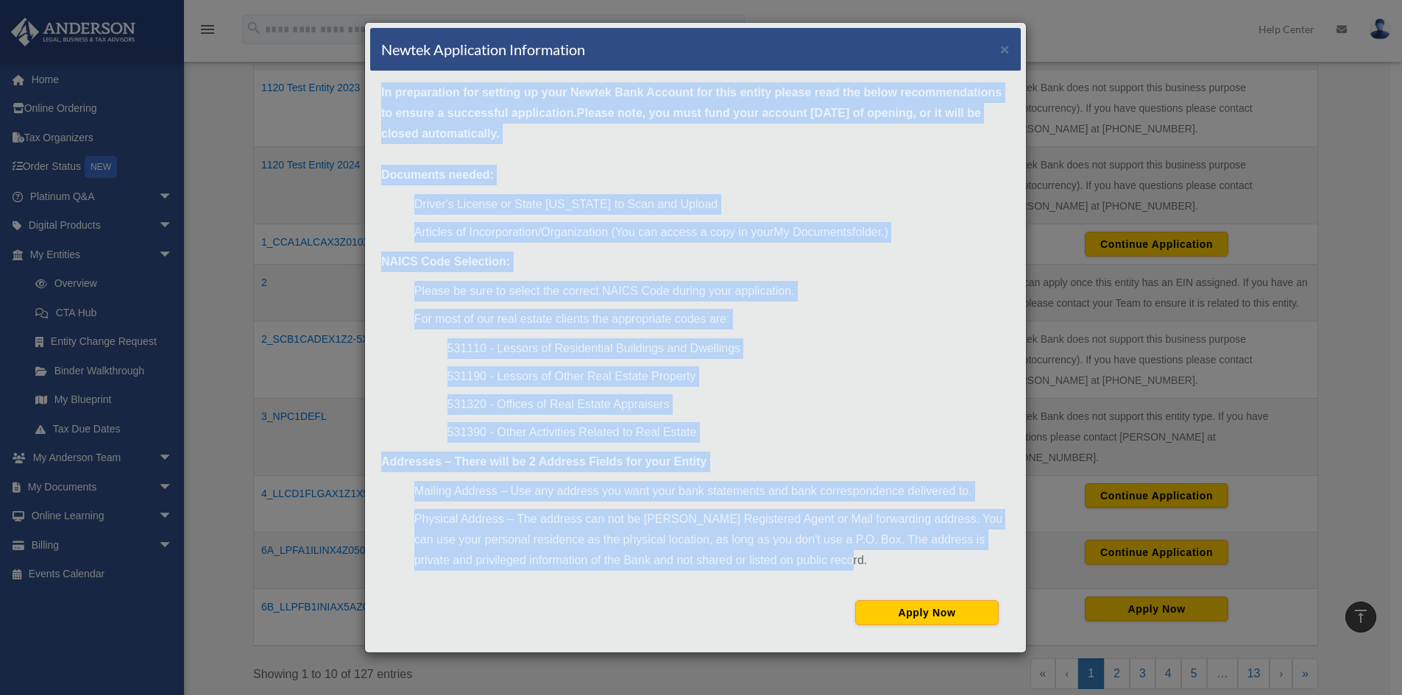
drag, startPoint x: 832, startPoint y: 557, endPoint x: 374, endPoint y: 77, distance: 663.6
click at [375, 77] on div "In preparation for setting up your Newtek Bank Account for this entity please r…" at bounding box center [695, 359] width 651 height 576
click at [419, 169] on strong "Documents needed:" at bounding box center [437, 175] width 113 height 13
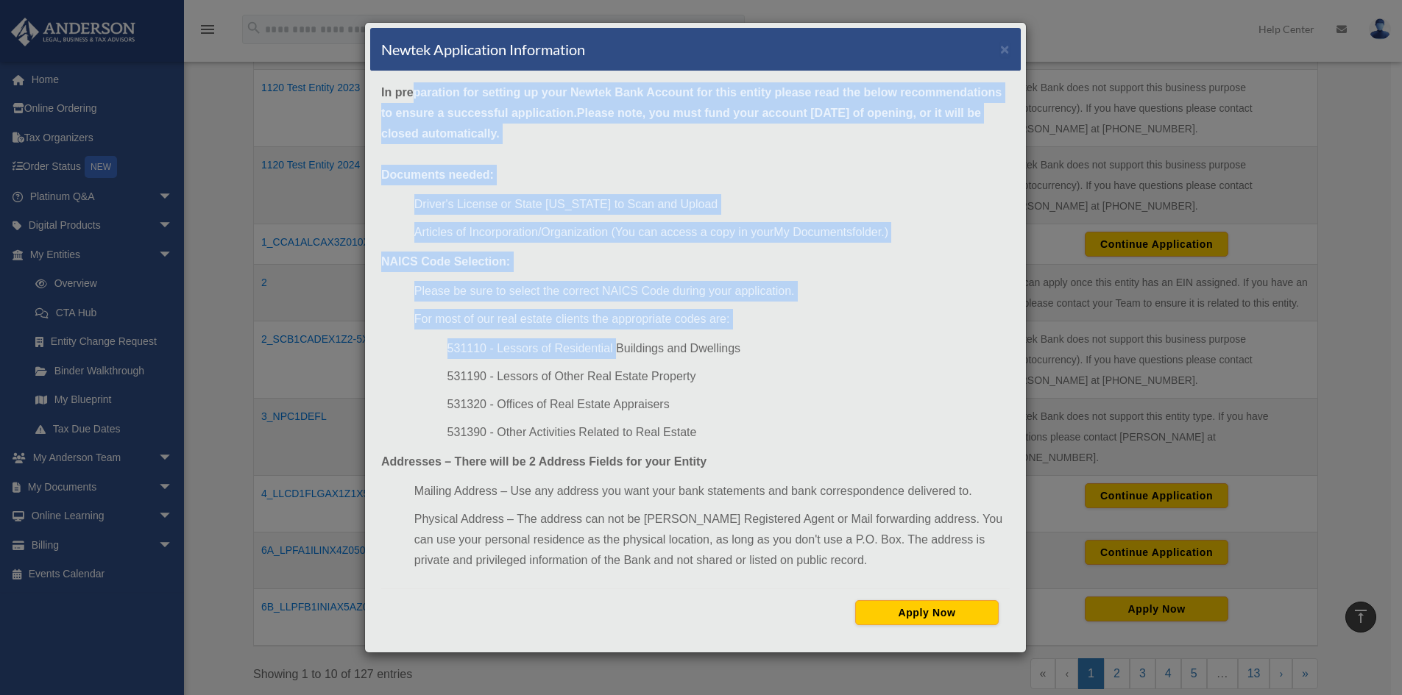
drag, startPoint x: 446, startPoint y: 136, endPoint x: 668, endPoint y: 400, distance: 345.2
click at [659, 388] on div "In preparation for setting up your Newtek Bank Account for this entity please r…" at bounding box center [695, 359] width 651 height 576
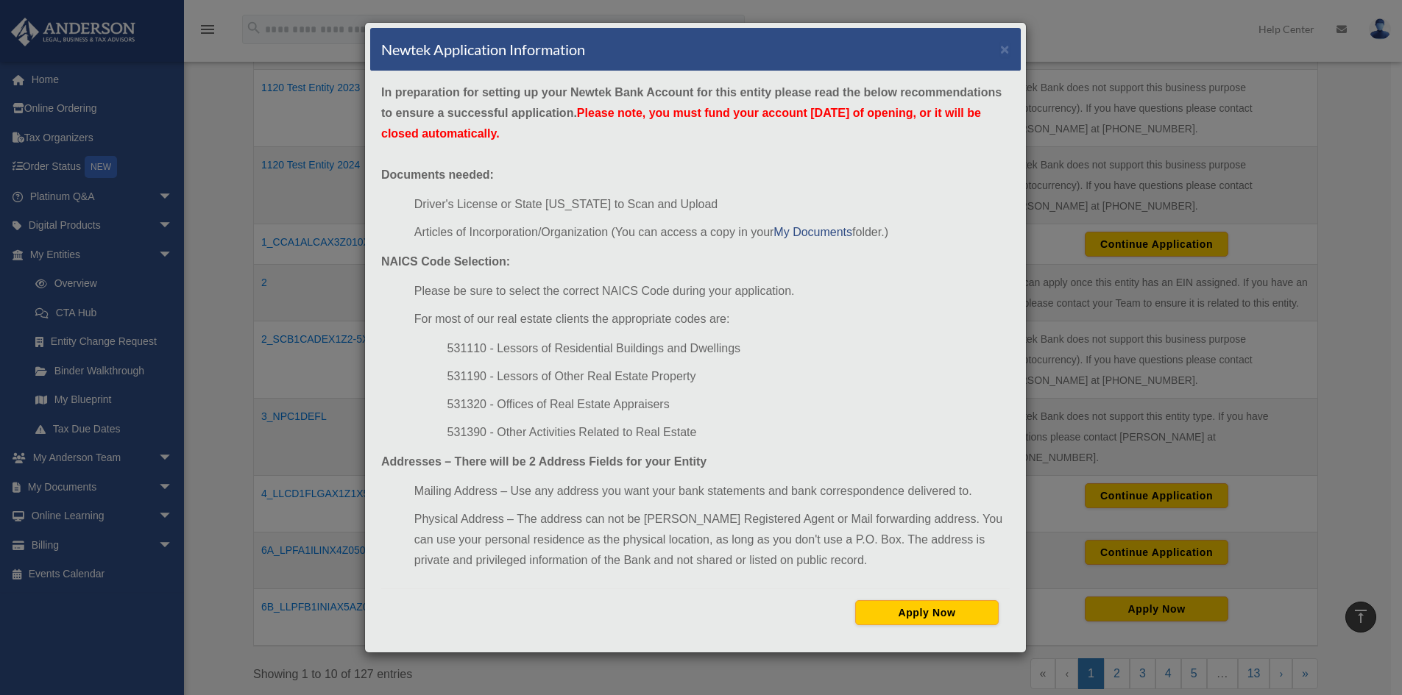
click at [680, 421] on ul "531110 - Lessors of Residential Buildings and Dwellings 531190 - Lessors of Oth…" at bounding box center [711, 391] width 595 height 105
click at [1001, 45] on button "×" at bounding box center [1005, 48] width 10 height 15
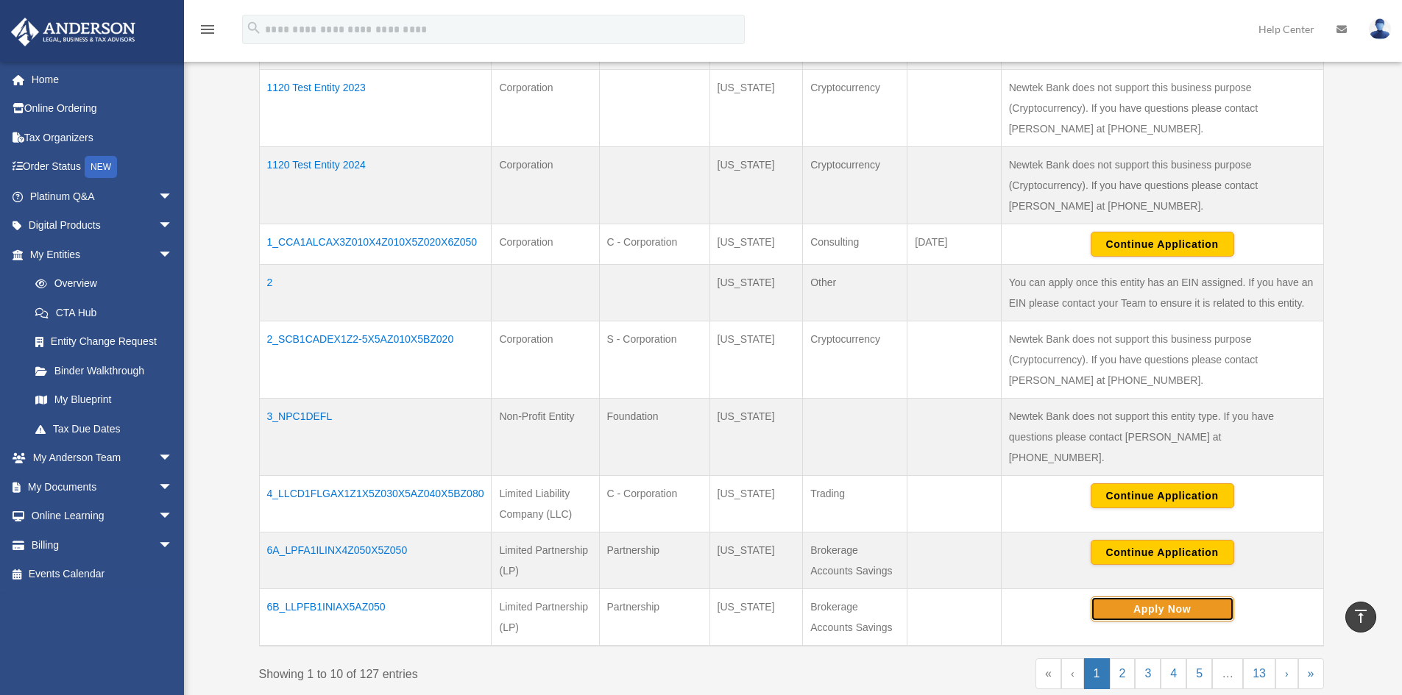
click at [1107, 597] on button "Apply Now" at bounding box center [1163, 609] width 144 height 25
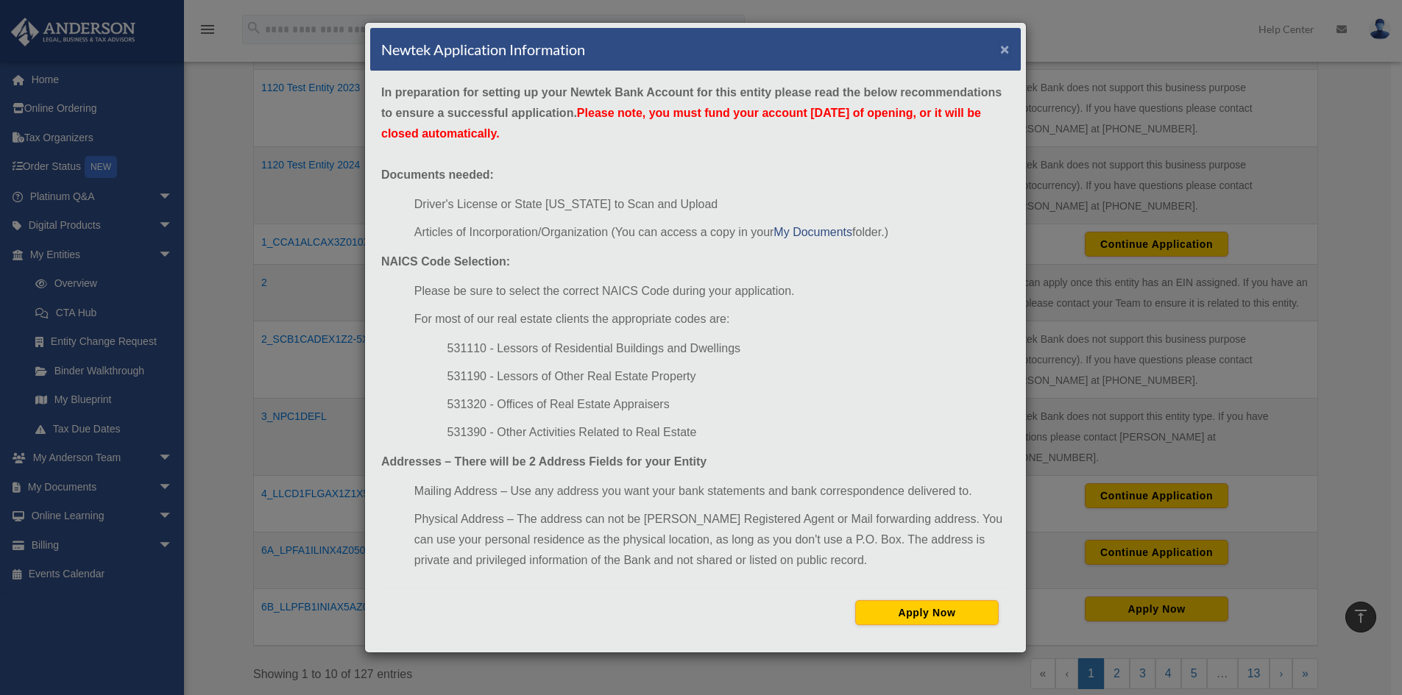
click at [1006, 42] on button "×" at bounding box center [1005, 48] width 10 height 15
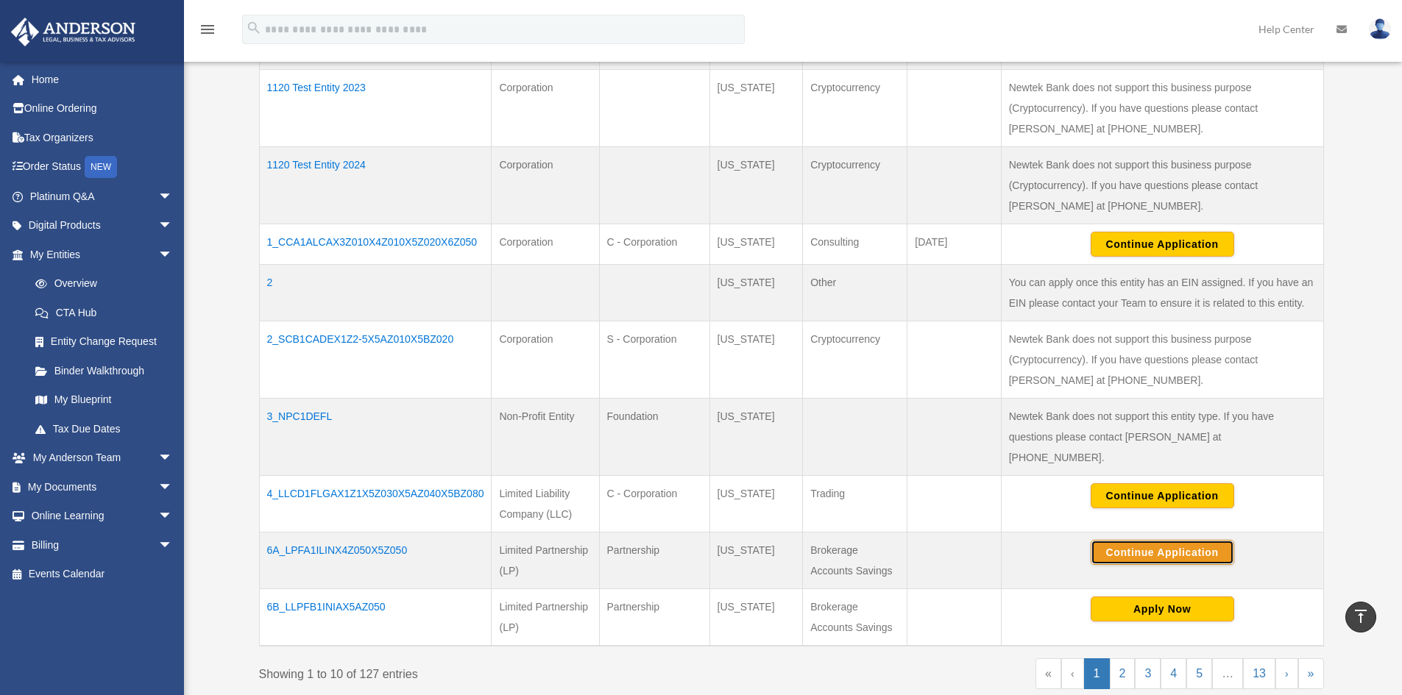
click at [1124, 540] on button "Continue Application" at bounding box center [1163, 552] width 144 height 25
click at [1130, 597] on button "Apply Now" at bounding box center [1163, 609] width 144 height 25
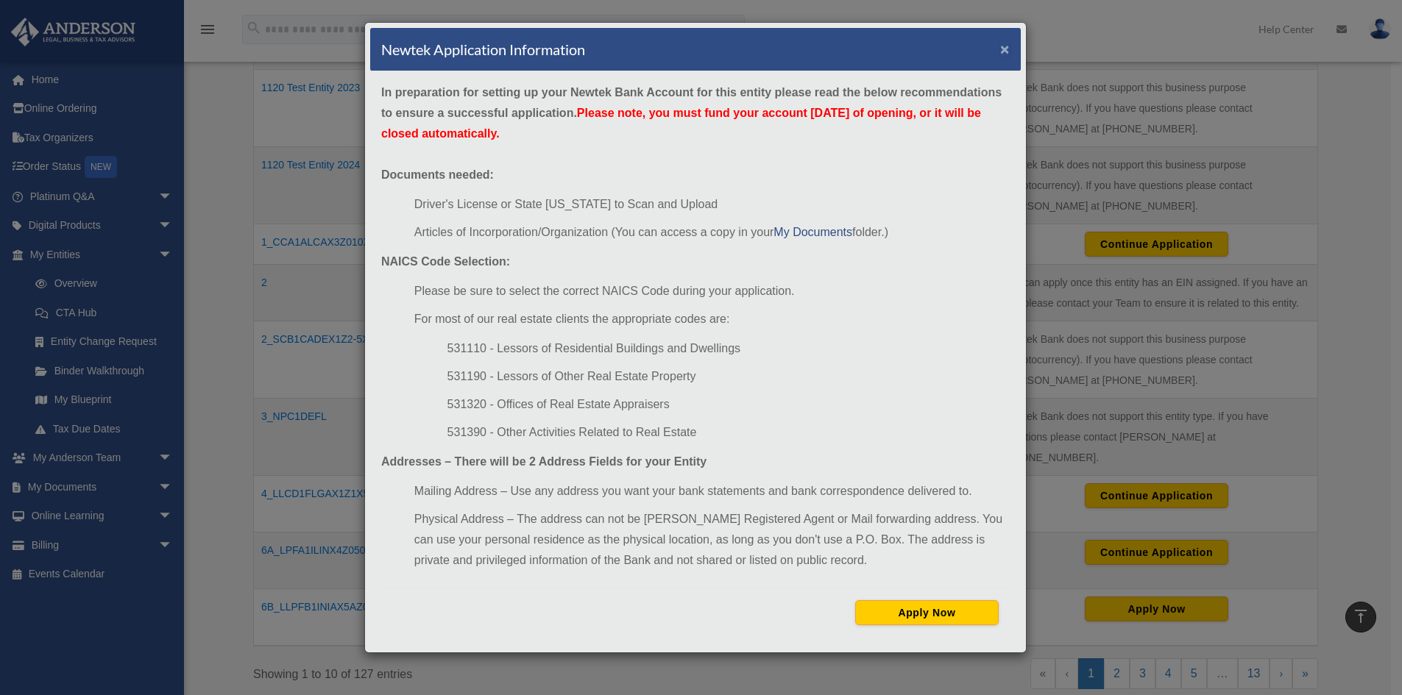
click at [1006, 46] on button "×" at bounding box center [1005, 48] width 10 height 15
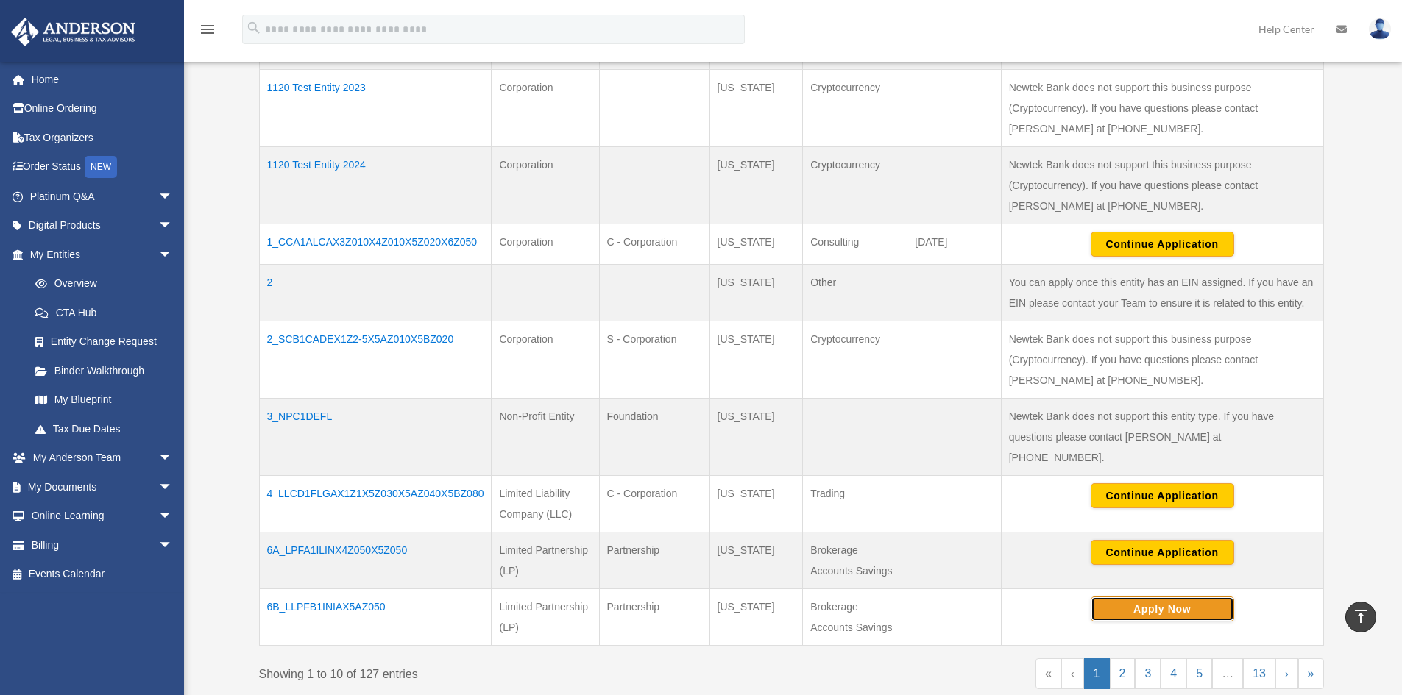
click at [1134, 597] on button "Apply Now" at bounding box center [1163, 609] width 144 height 25
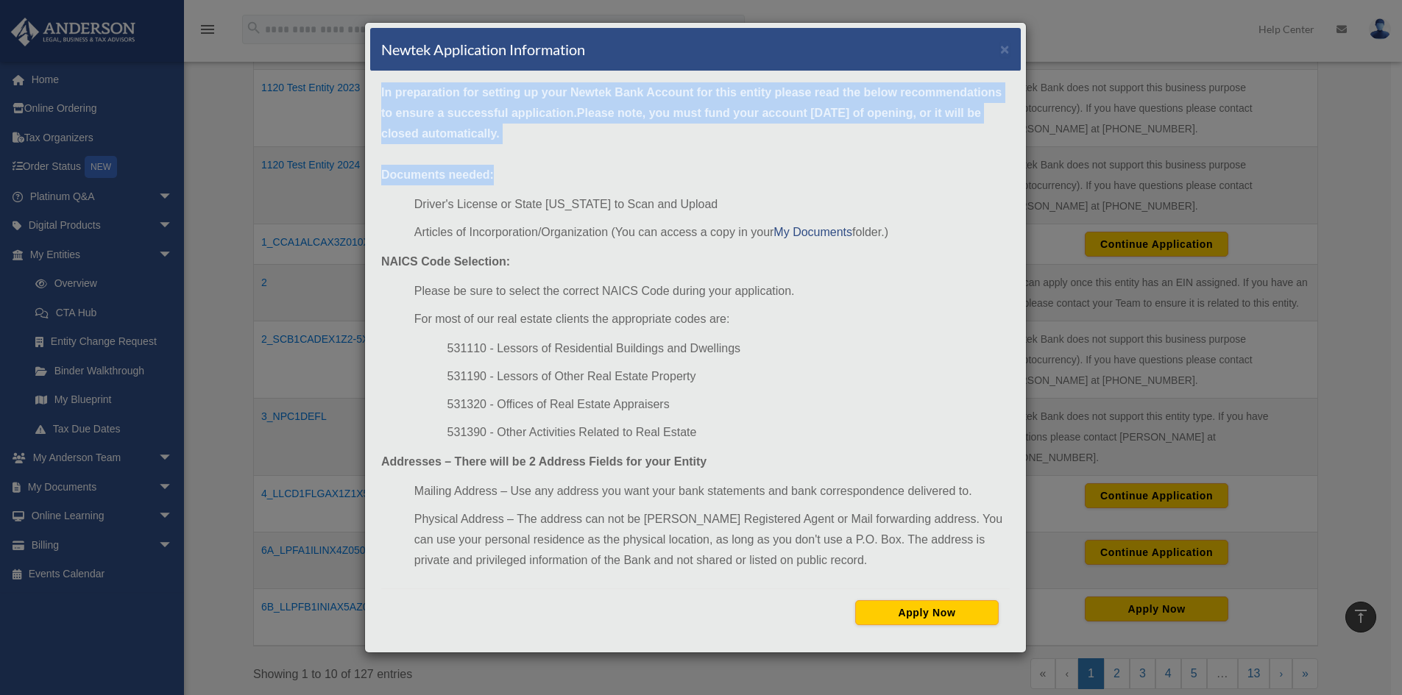
drag, startPoint x: 570, startPoint y: 143, endPoint x: 343, endPoint y: 88, distance: 233.8
click at [343, 88] on div "Newtek Application Information × In preparation for setting up your Newtek Bank…" at bounding box center [701, 347] width 1402 height 695
copy div "In preparation for setting up your Newtek Bank Account for this entity please r…"
click at [531, 152] on div "In preparation for setting up your Newtek Bank Account for this entity please r…" at bounding box center [695, 359] width 651 height 576
click at [529, 183] on div "In preparation for setting up your Newtek Bank Account for this entity please r…" at bounding box center [695, 359] width 651 height 576
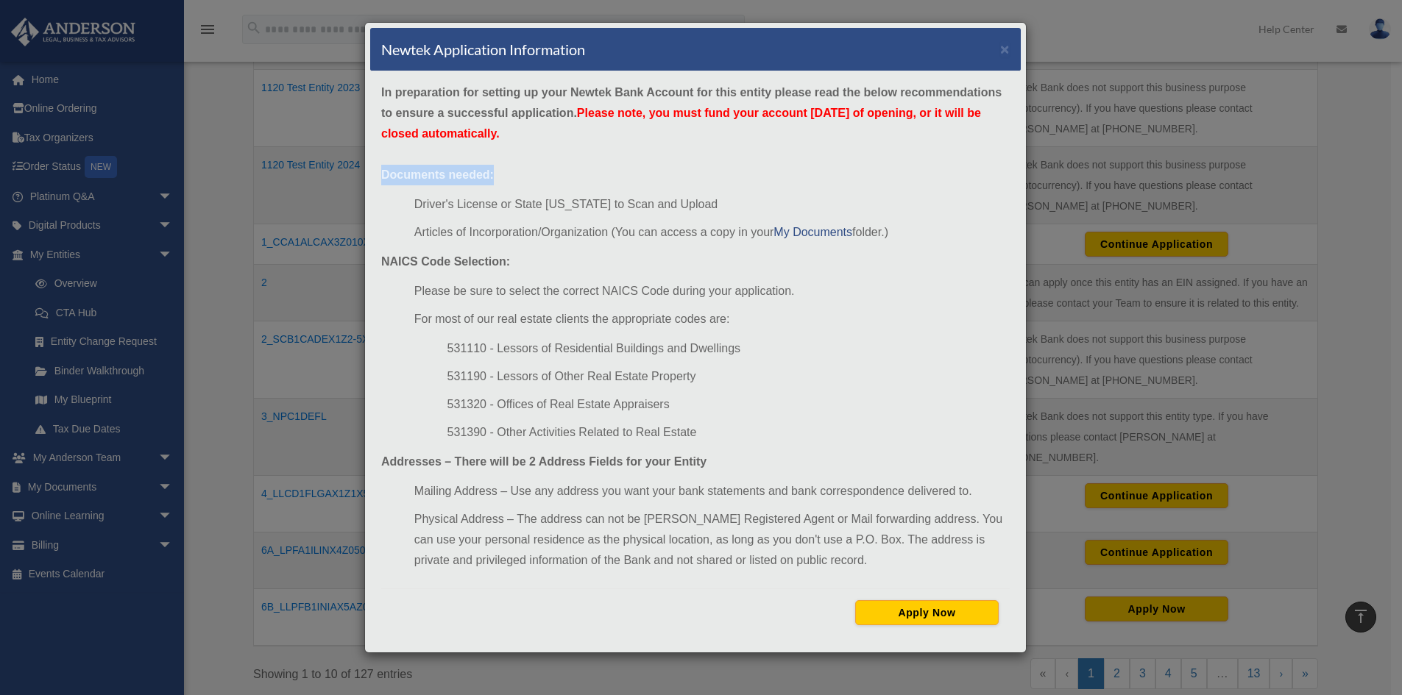
drag, startPoint x: 550, startPoint y: 177, endPoint x: 327, endPoint y: 178, distance: 223.0
click at [347, 178] on div "Newtek Application Information × In preparation for setting up your Newtek Bank…" at bounding box center [701, 347] width 1402 height 695
copy strong "Documents needed:"
drag, startPoint x: 663, startPoint y: 208, endPoint x: 374, endPoint y: 212, distance: 289.2
click at [374, 212] on div "In preparation for setting up your Newtek Bank Account for this entity please r…" at bounding box center [695, 359] width 651 height 576
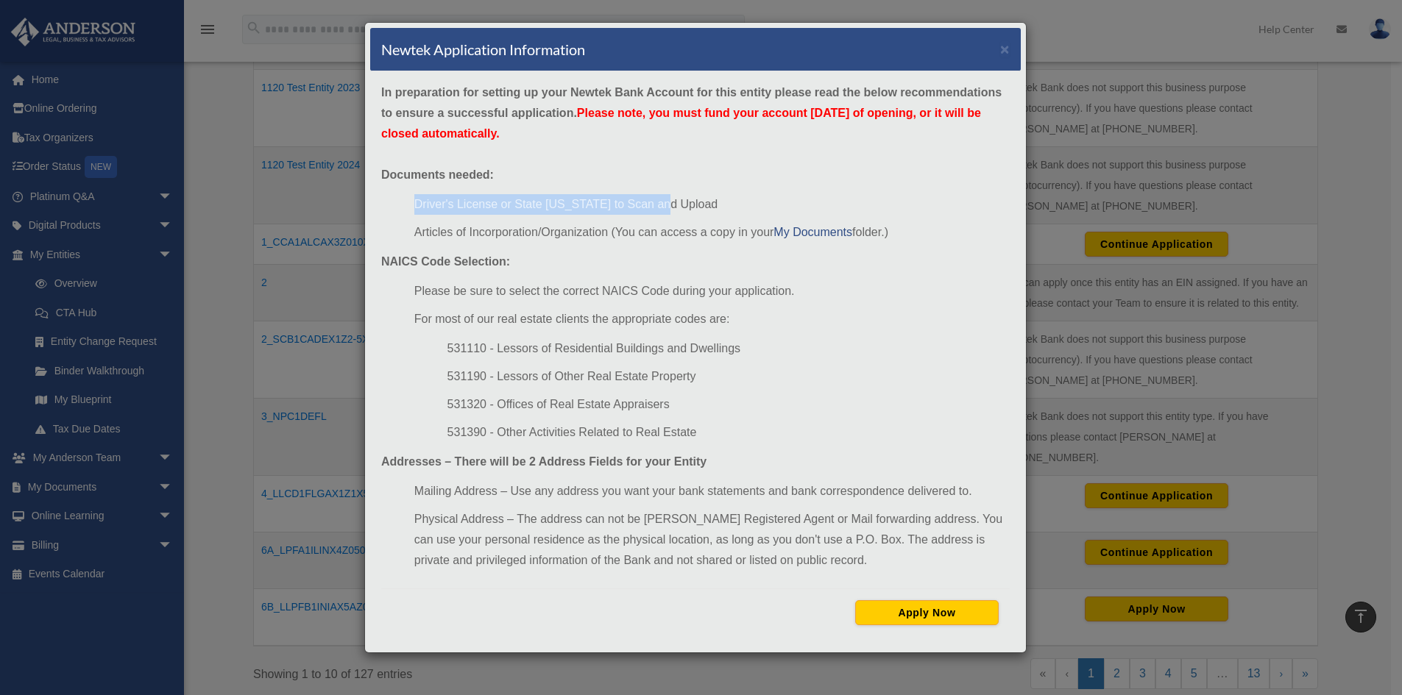
copy li "Driver's License or State ID to Scan and Upload"
drag, startPoint x: 913, startPoint y: 233, endPoint x: 363, endPoint y: 231, distance: 550.5
click at [363, 231] on div "Newtek Application Information × In preparation for setting up your Newtek Bank…" at bounding box center [701, 347] width 1402 height 695
copy li "Articles of Incorporation/Organization (You can access a copy in your My Docume…"
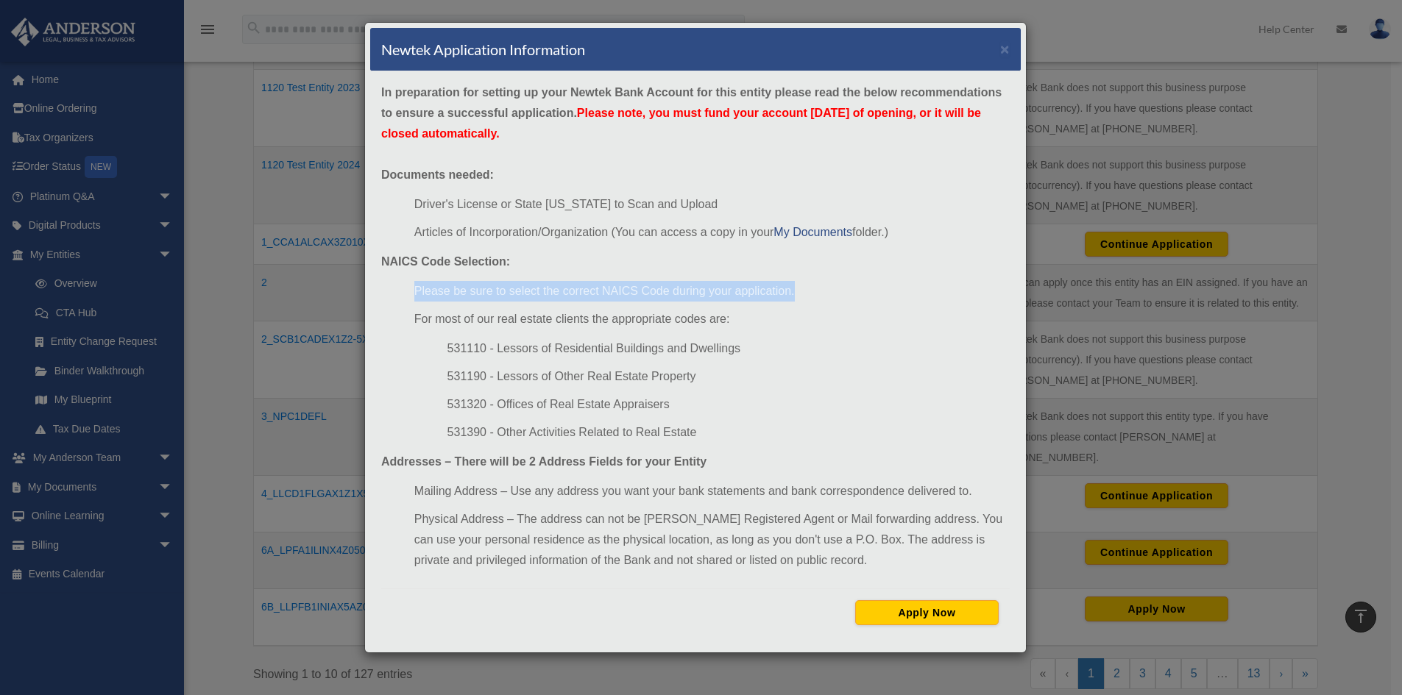
drag, startPoint x: 832, startPoint y: 284, endPoint x: 390, endPoint y: 288, distance: 441.6
click at [390, 288] on ul "Please be sure to select the correct NAICS Code during your application. For mo…" at bounding box center [695, 362] width 628 height 162
copy li "Please be sure to select the correct NAICS Code during your application."
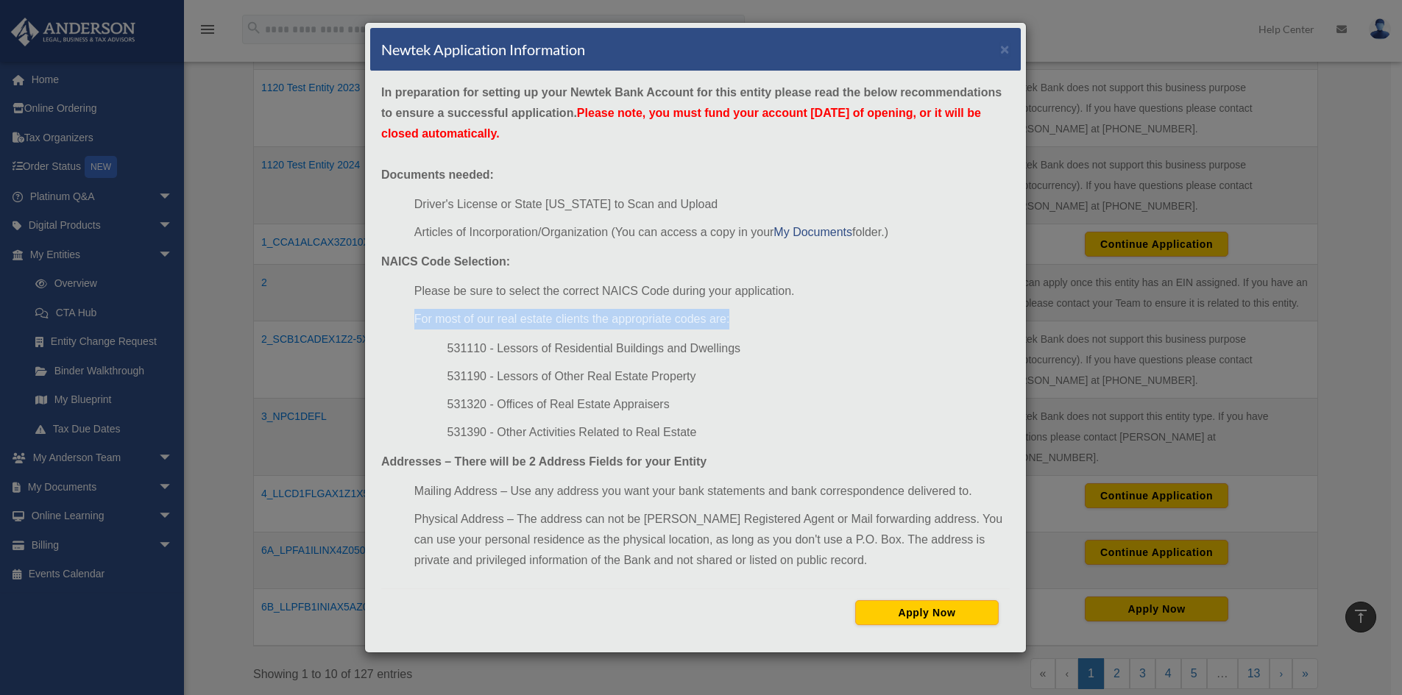
drag, startPoint x: 750, startPoint y: 313, endPoint x: 401, endPoint y: 320, distance: 348.9
click at [401, 320] on ul "Please be sure to select the correct NAICS Code during your application. For mo…" at bounding box center [695, 362] width 628 height 162
copy li "For most of our real estate clients the appropriate codes are:"
drag, startPoint x: 526, startPoint y: 260, endPoint x: 307, endPoint y: 262, distance: 219.3
click at [307, 262] on div "Newtek Application Information × In preparation for setting up your Newtek Bank…" at bounding box center [701, 347] width 1402 height 695
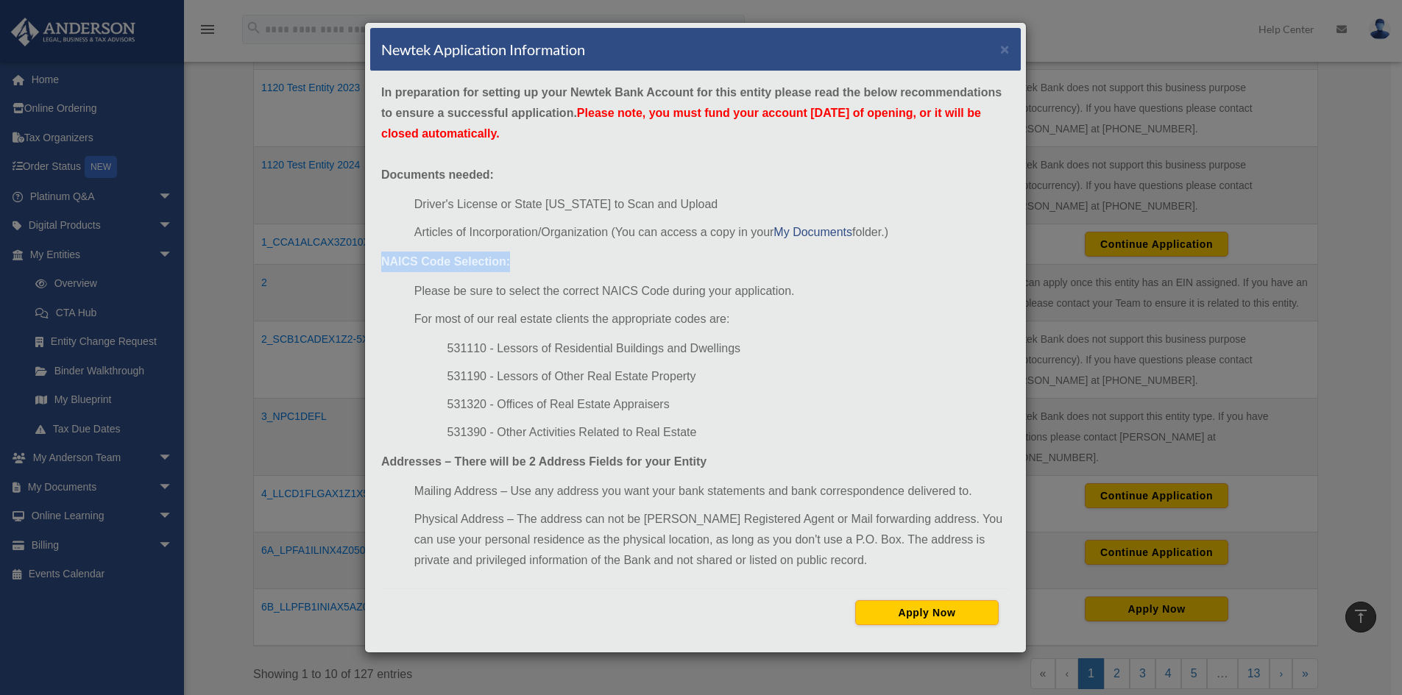
copy strong "NAICS Code Selection:"
drag, startPoint x: 773, startPoint y: 350, endPoint x: 7, endPoint y: 403, distance: 767.1
click at [442, 355] on ul "531110 - Lessors of Residential Buildings and Dwellings 531190 - Lessors of Oth…" at bounding box center [711, 391] width 595 height 105
copy li "531110 - Lessors of Residential Buildings and Dwellings"
drag, startPoint x: 646, startPoint y: 383, endPoint x: 400, endPoint y: 374, distance: 246.0
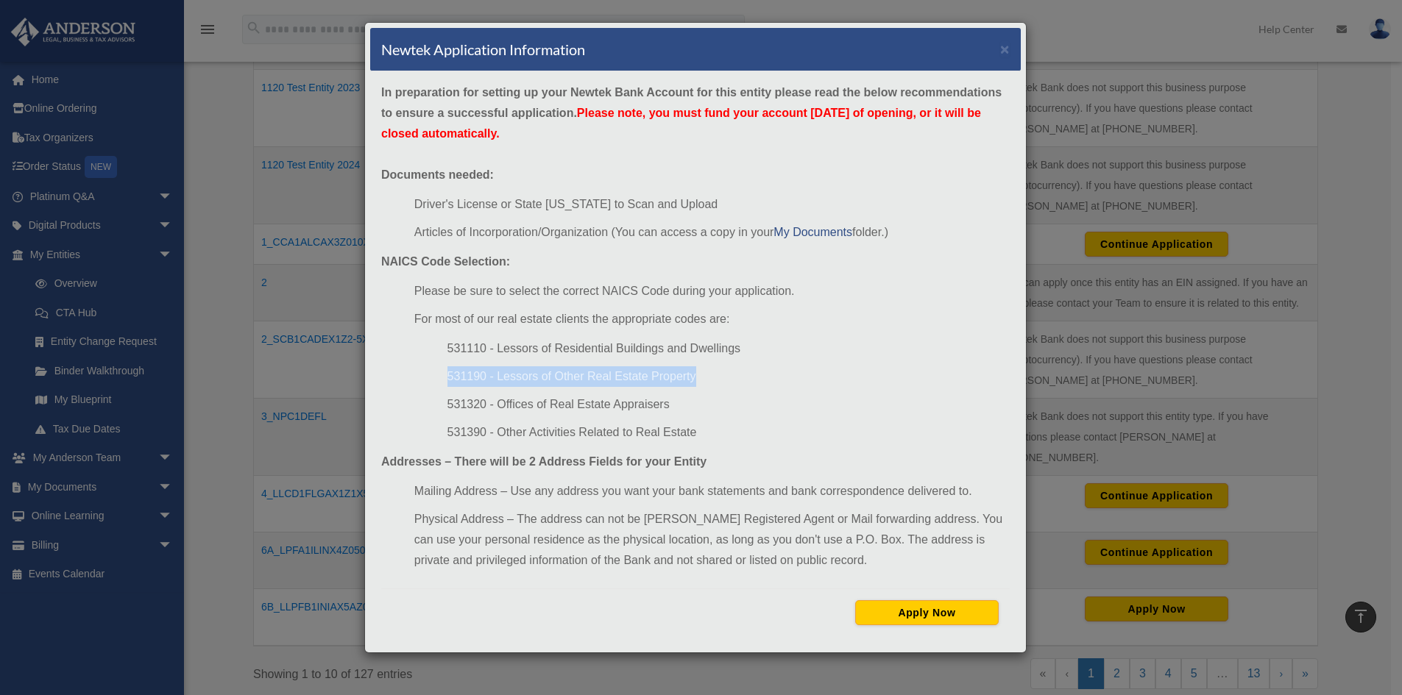
click at [400, 374] on ul "Please be sure to select the correct NAICS Code during your application. For mo…" at bounding box center [695, 362] width 628 height 162
copy li "531190 - Lessors of Other Real Estate Property"
drag, startPoint x: 679, startPoint y: 405, endPoint x: 411, endPoint y: 401, distance: 268.6
click at [411, 401] on ul "Please be sure to select the correct NAICS Code during your application. For mo…" at bounding box center [695, 362] width 628 height 162
copy li "531320 - Offices of Real Estate Appraisers"
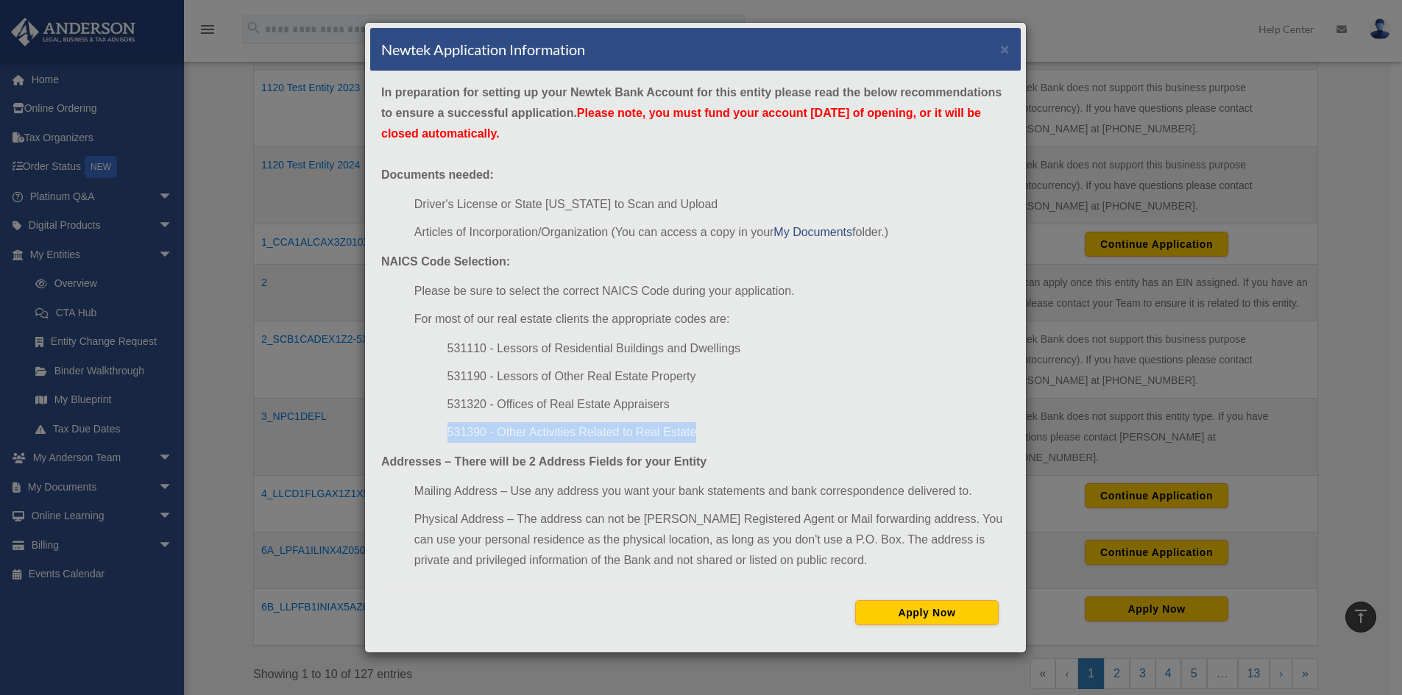
drag, startPoint x: 735, startPoint y: 436, endPoint x: 273, endPoint y: 449, distance: 462.3
click at [412, 431] on ul "Please be sure to select the correct NAICS Code during your application. For mo…" at bounding box center [695, 362] width 628 height 162
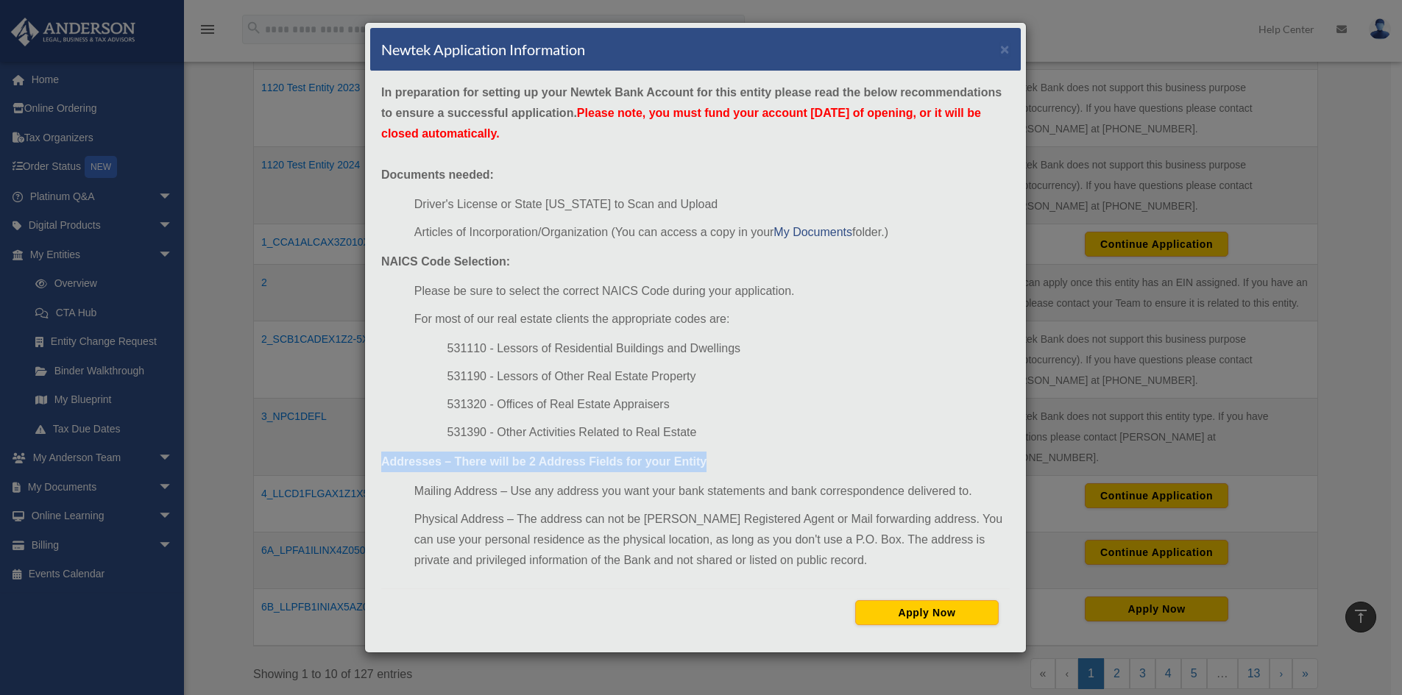
drag, startPoint x: 651, startPoint y: 461, endPoint x: 313, endPoint y: 464, distance: 337.8
click at [353, 462] on div "Newtek Application Information × In preparation for setting up your Newtek Bank…" at bounding box center [701, 347] width 1402 height 695
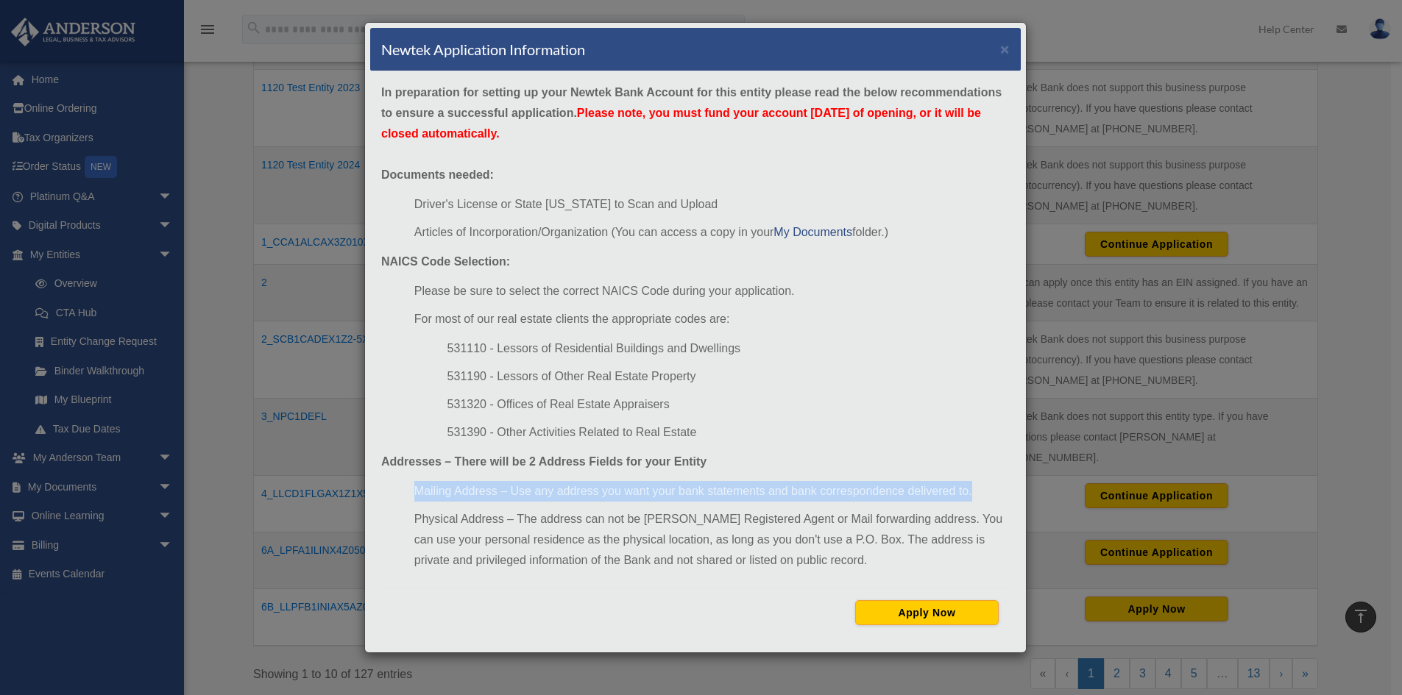
drag, startPoint x: 991, startPoint y: 489, endPoint x: 412, endPoint y: 487, distance: 578.4
click at [412, 487] on ul "Mailing Address – Use any address you want your bank statements and bank corres…" at bounding box center [695, 526] width 628 height 90
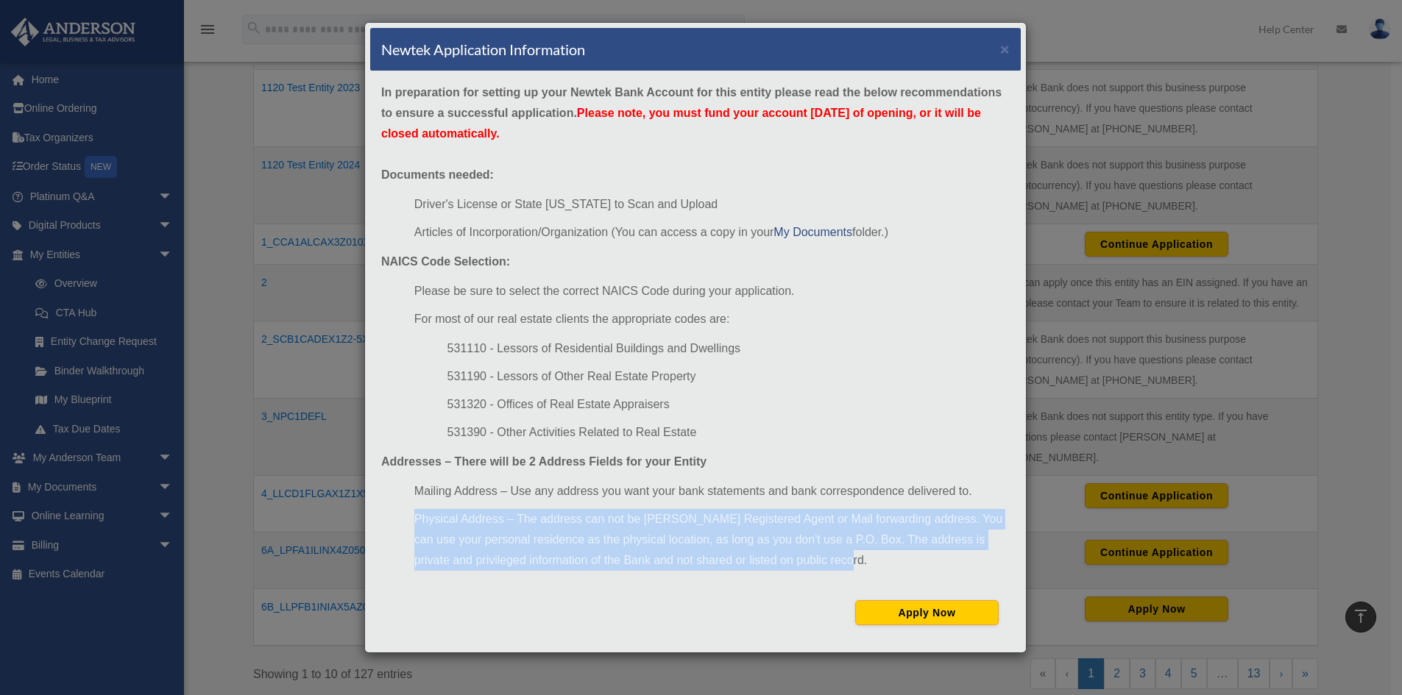
drag, startPoint x: 773, startPoint y: 562, endPoint x: 347, endPoint y: 519, distance: 428.2
click at [347, 520] on div "Newtek Application Information × In preparation for setting up your Newtek Bank…" at bounding box center [701, 347] width 1402 height 695
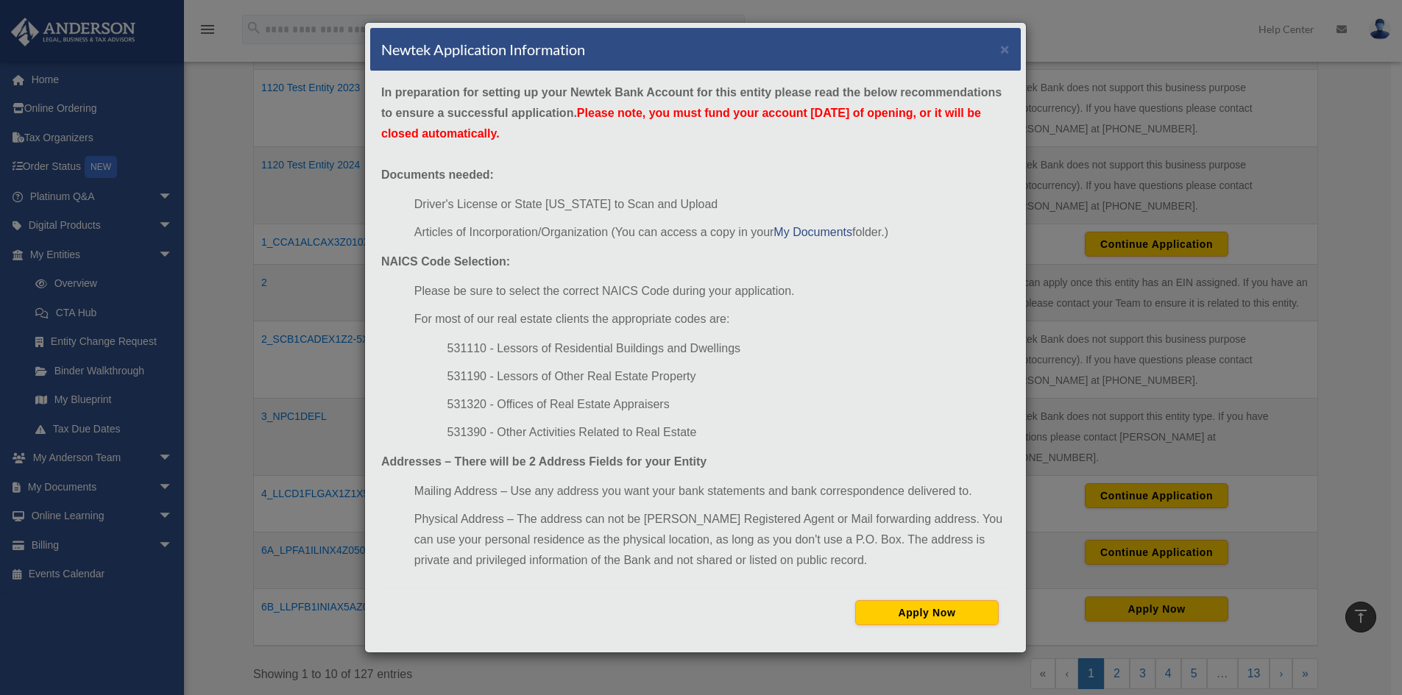
click at [289, 438] on div "Newtek Application Information × In preparation for setting up your Newtek Bank…" at bounding box center [701, 347] width 1402 height 695
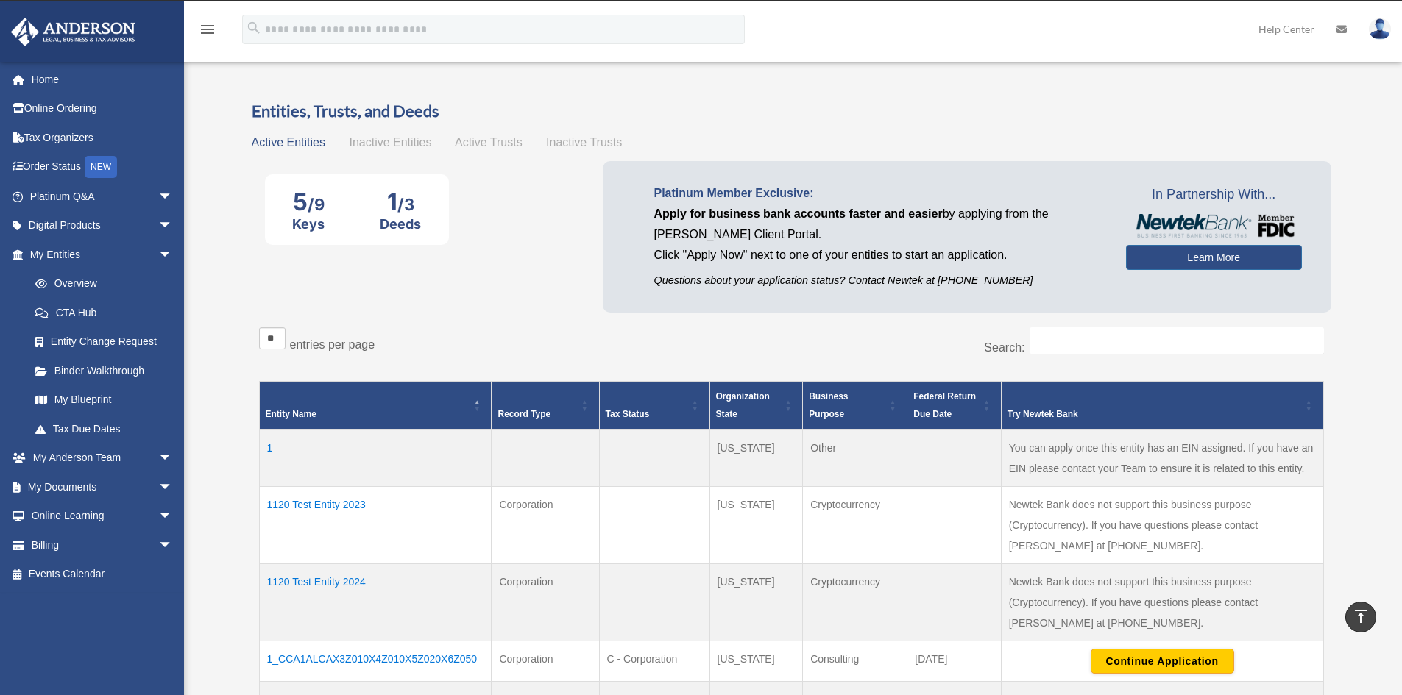
scroll to position [0, 0]
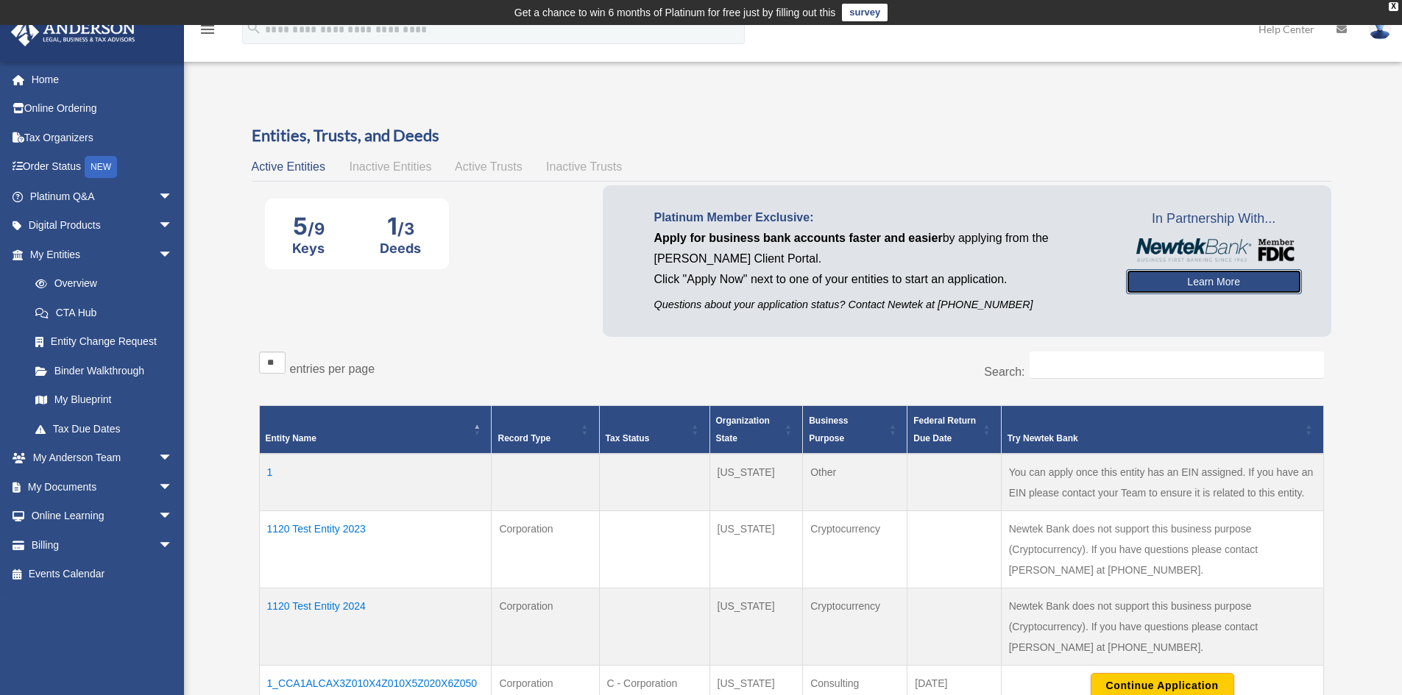
click at [1241, 278] on link "Learn More" at bounding box center [1214, 281] width 176 height 25
